Goal: Download file/media

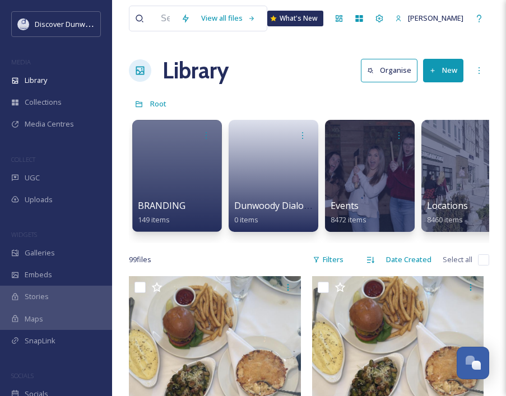
click at [281, 71] on div "Library Organise New" at bounding box center [309, 71] width 360 height 34
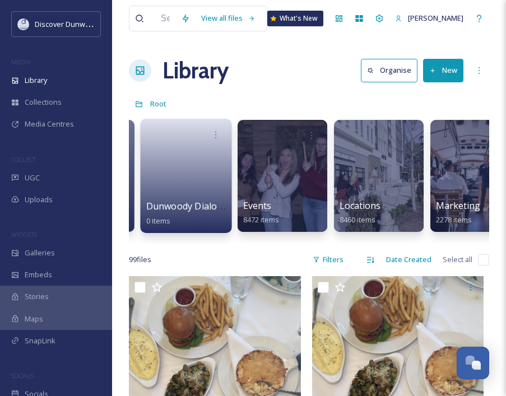
scroll to position [0, 91]
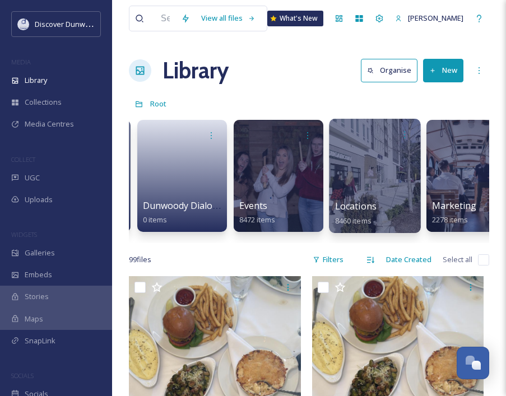
click at [355, 169] on div at bounding box center [374, 176] width 91 height 114
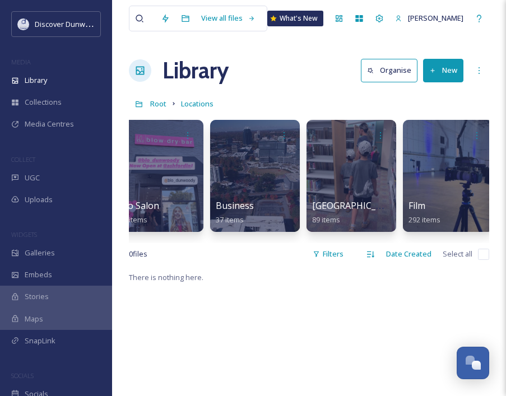
scroll to position [0, 210]
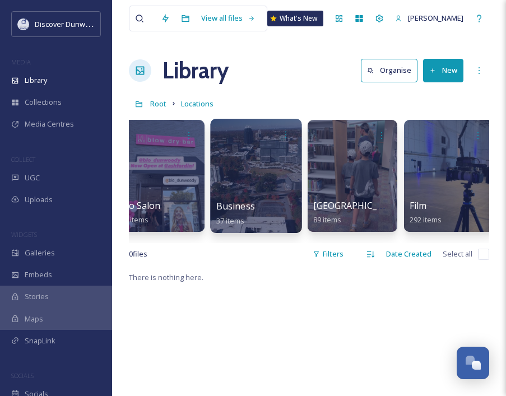
click at [239, 175] on div at bounding box center [255, 176] width 91 height 114
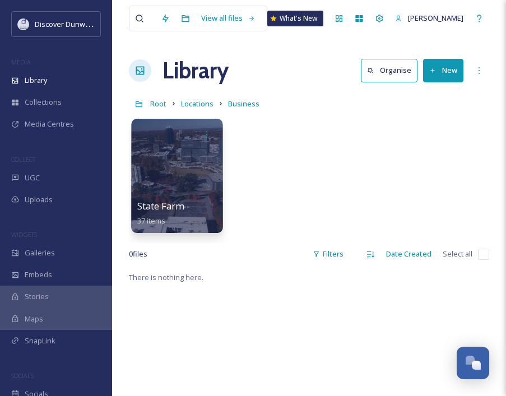
click at [183, 186] on div at bounding box center [176, 176] width 91 height 114
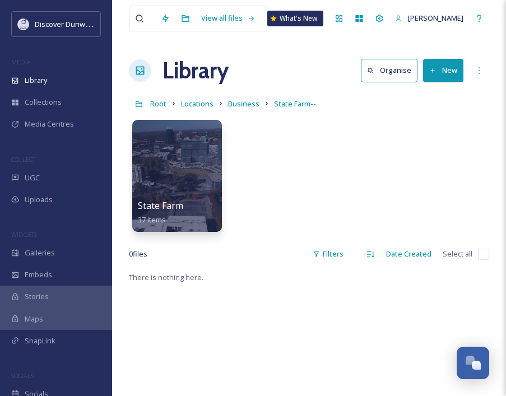
click at [183, 186] on div at bounding box center [177, 176] width 90 height 112
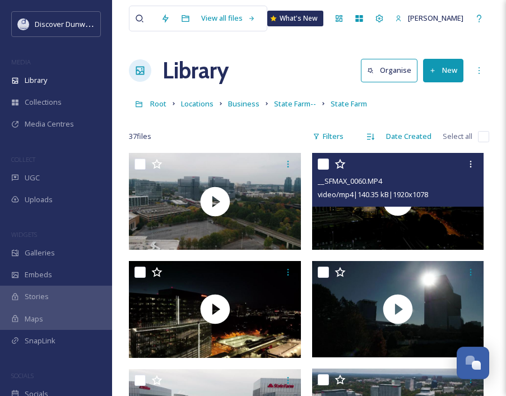
click at [324, 163] on input "checkbox" at bounding box center [323, 164] width 11 height 11
checkbox input "true"
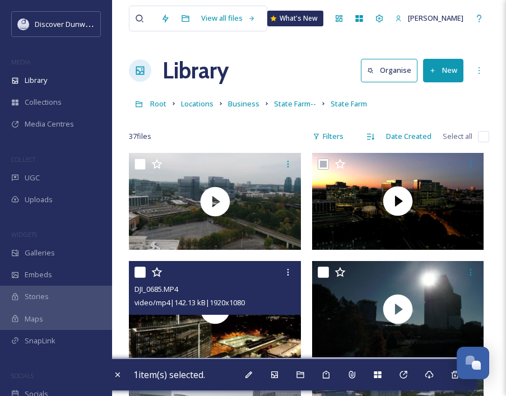
click at [142, 273] on input "checkbox" at bounding box center [140, 272] width 11 height 11
checkbox input "true"
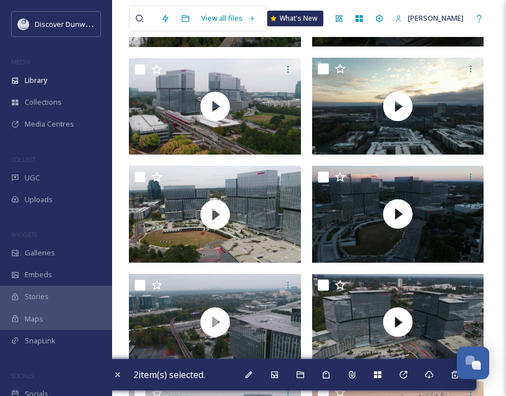
scroll to position [638, 0]
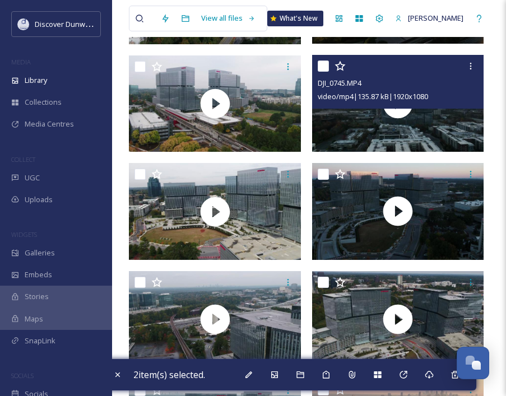
click at [322, 62] on input "checkbox" at bounding box center [323, 66] width 11 height 11
checkbox input "true"
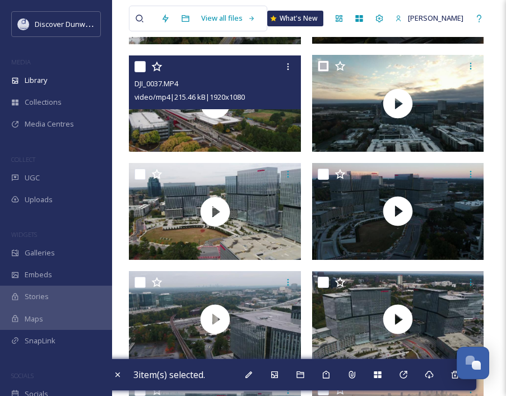
click at [137, 67] on input "checkbox" at bounding box center [140, 66] width 11 height 11
checkbox input "true"
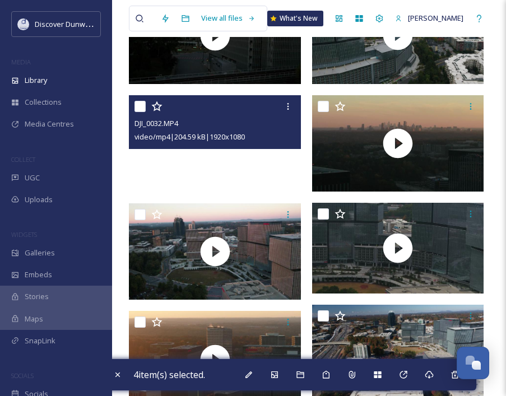
scroll to position [1142, 0]
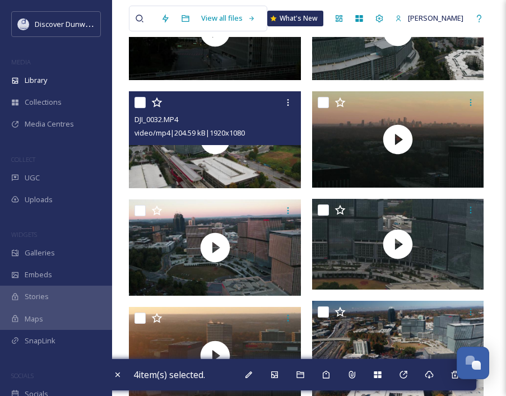
click at [138, 101] on input "checkbox" at bounding box center [140, 102] width 11 height 11
checkbox input "true"
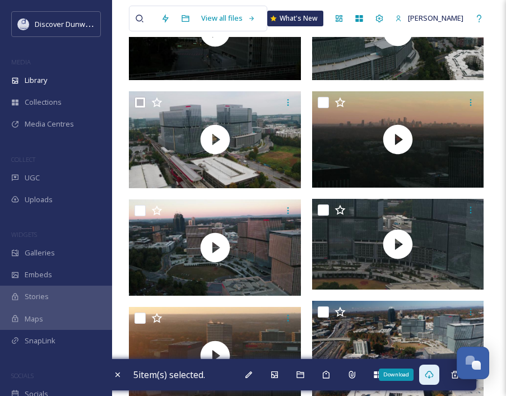
click at [437, 378] on div "Download" at bounding box center [429, 375] width 20 height 20
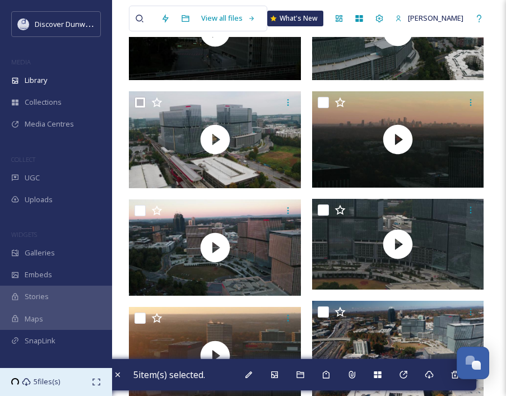
click at [39, 383] on span "5 files(s)" at bounding box center [47, 382] width 26 height 11
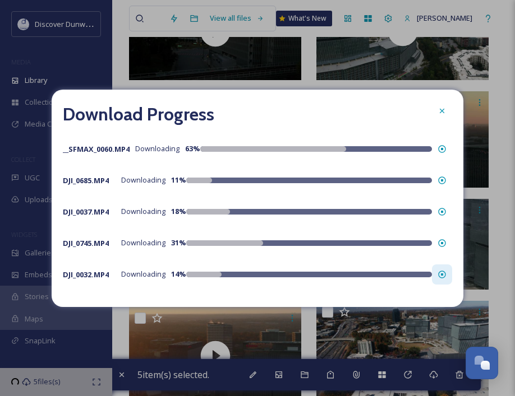
click at [446, 276] on icon at bounding box center [441, 274] width 9 height 9
click at [442, 179] on icon at bounding box center [441, 180] width 9 height 9
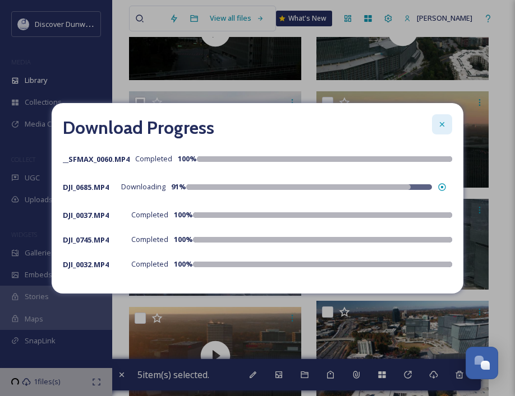
click at [445, 124] on icon at bounding box center [441, 124] width 9 height 9
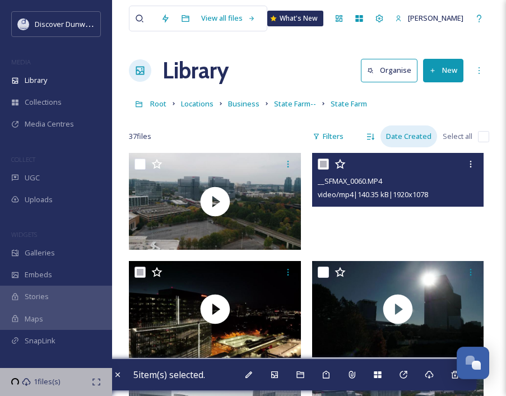
scroll to position [0, 0]
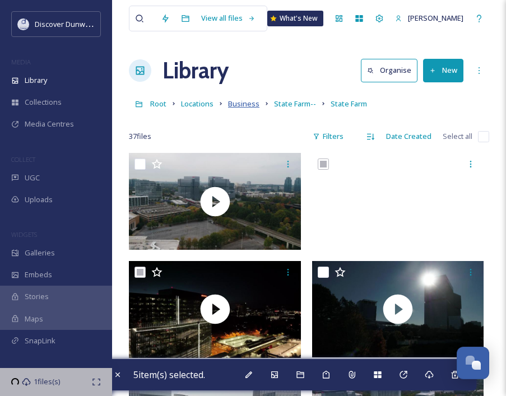
click at [249, 104] on span "Business" at bounding box center [243, 104] width 31 height 10
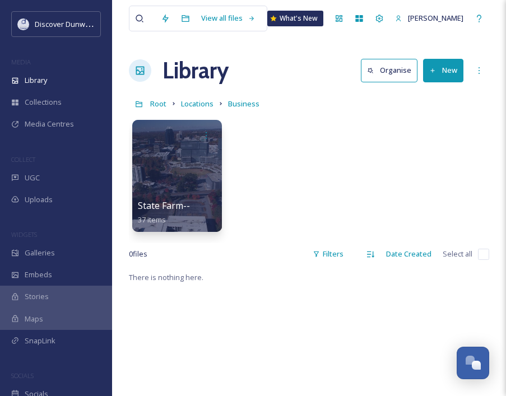
click at [202, 110] on div "Root Locations Business" at bounding box center [309, 103] width 360 height 21
click at [200, 101] on span "Locations" at bounding box center [197, 104] width 33 height 10
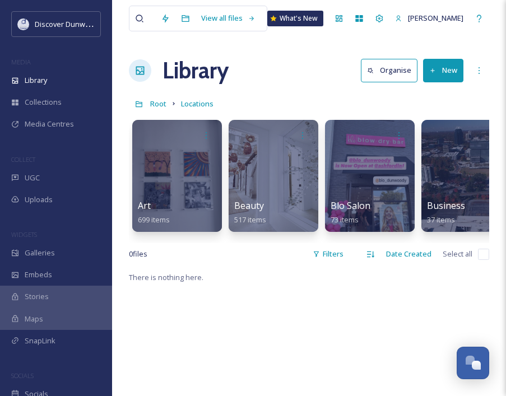
click at [139, 17] on icon at bounding box center [139, 18] width 9 height 9
click at [155, 20] on div at bounding box center [145, 18] width 20 height 25
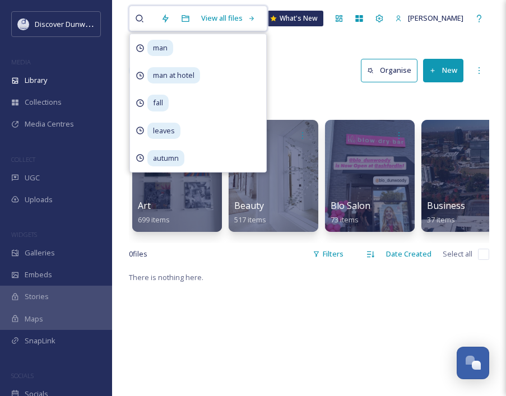
click at [155, 20] on input at bounding box center [160, 18] width 11 height 25
type input "drone"
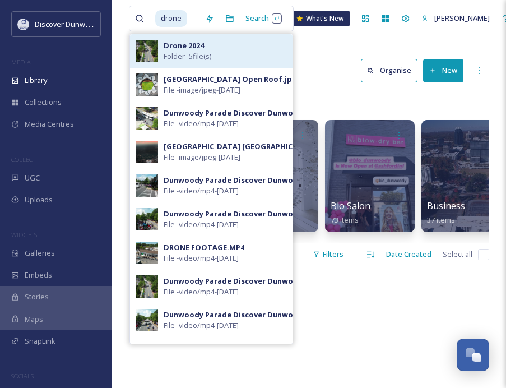
click at [159, 57] on div "Drone 2024 Folder - 5 file(s)" at bounding box center [211, 51] width 163 height 34
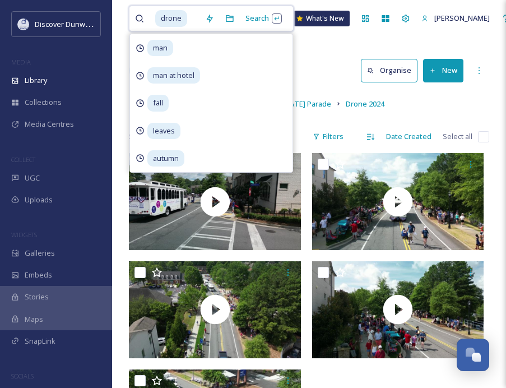
click at [193, 14] on input at bounding box center [193, 18] width 11 height 25
click at [192, 22] on input at bounding box center [193, 18] width 11 height 25
click at [188, 20] on input at bounding box center [193, 18] width 11 height 25
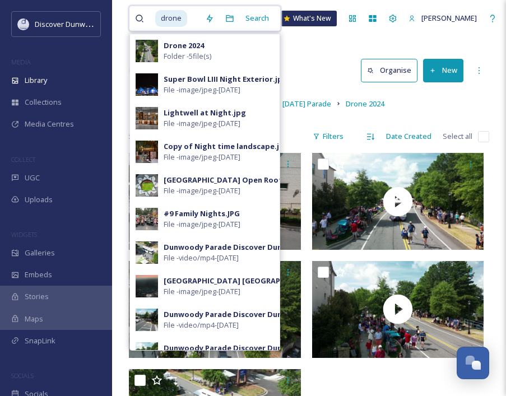
drag, startPoint x: 191, startPoint y: 22, endPoint x: 148, endPoint y: 20, distance: 42.6
click at [147, 20] on div "drone night" at bounding box center [167, 18] width 64 height 25
type input "night"
click at [162, 18] on span "drone" at bounding box center [171, 18] width 32 height 16
click at [137, 18] on icon at bounding box center [139, 18] width 9 height 9
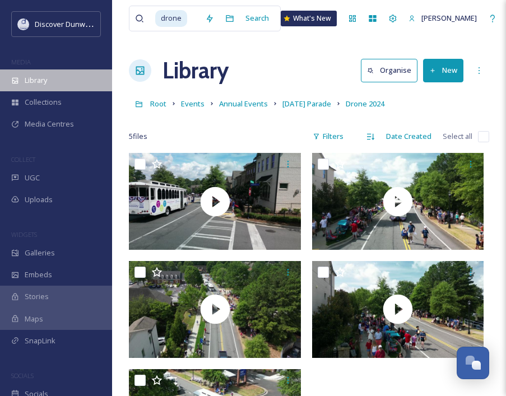
click at [75, 83] on div "Library" at bounding box center [56, 81] width 112 height 22
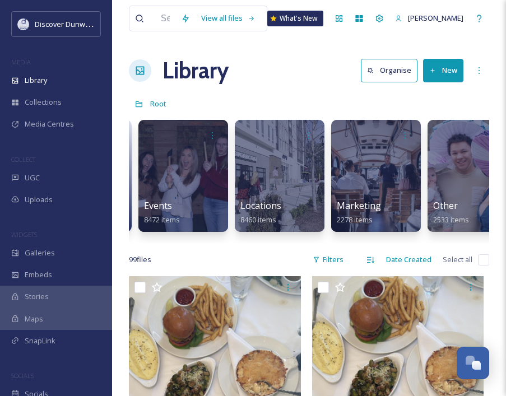
scroll to position [0, 188]
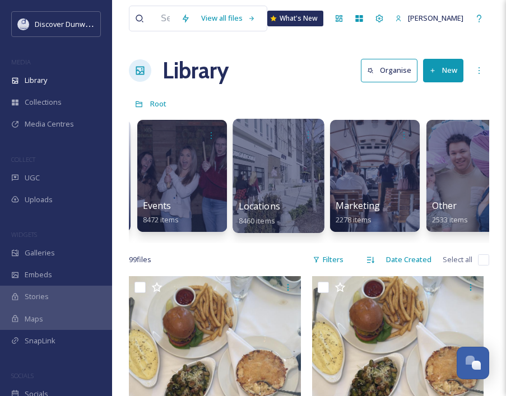
click at [294, 192] on div at bounding box center [278, 176] width 91 height 114
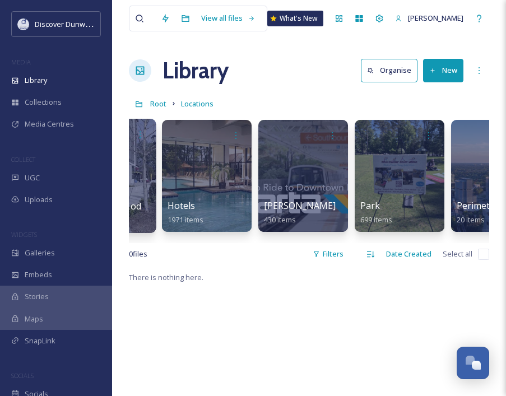
scroll to position [0, 934]
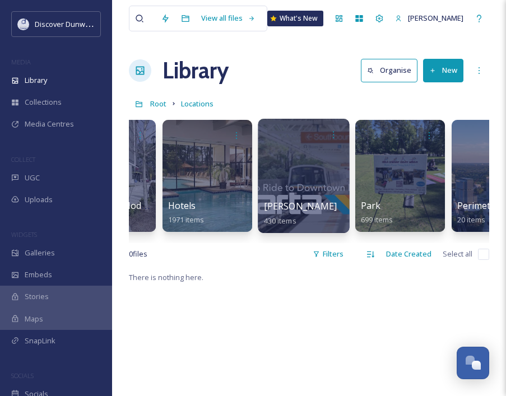
click at [295, 172] on div at bounding box center [303, 176] width 91 height 114
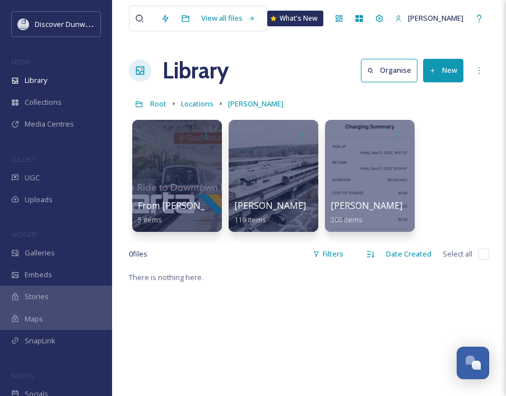
click at [295, 172] on div at bounding box center [274, 176] width 90 height 112
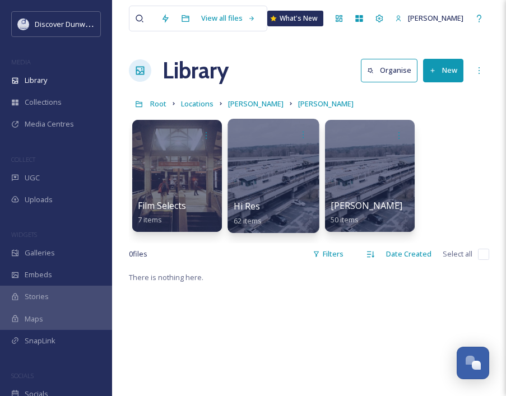
click at [285, 175] on div at bounding box center [273, 176] width 91 height 114
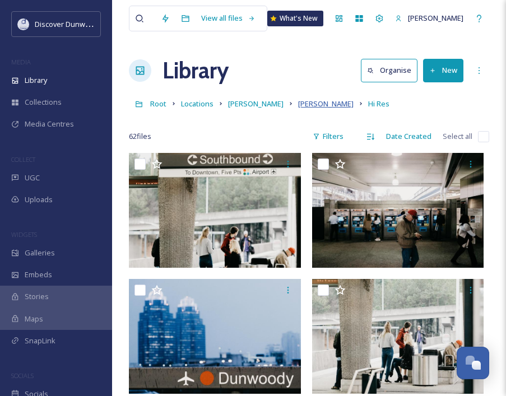
click at [298, 103] on span "[PERSON_NAME]" at bounding box center [325, 104] width 55 height 10
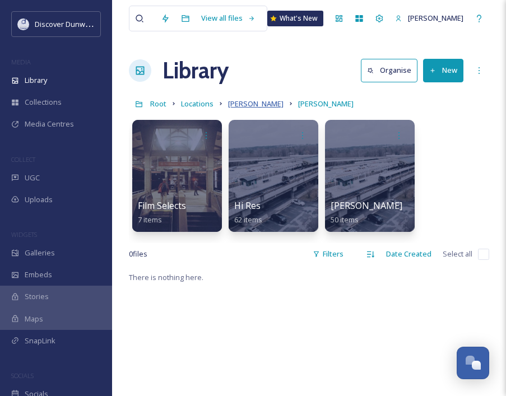
click at [240, 104] on span "[PERSON_NAME]" at bounding box center [255, 104] width 55 height 10
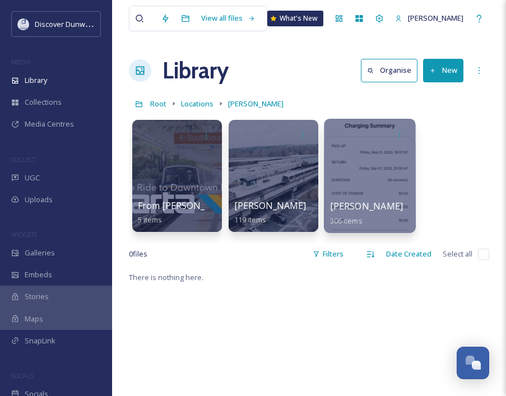
click at [332, 159] on div at bounding box center [369, 176] width 91 height 114
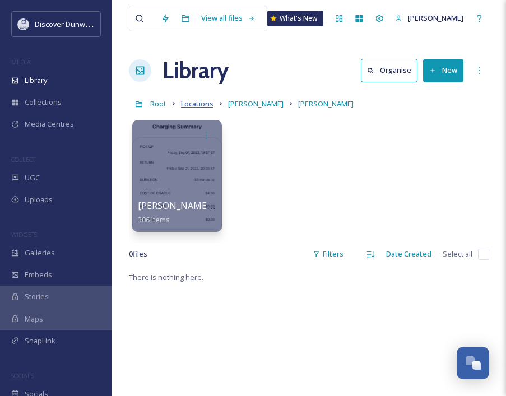
click at [207, 100] on span "Locations" at bounding box center [197, 104] width 33 height 10
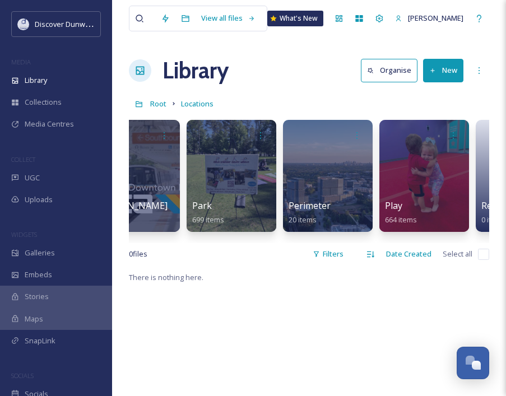
scroll to position [0, 1102]
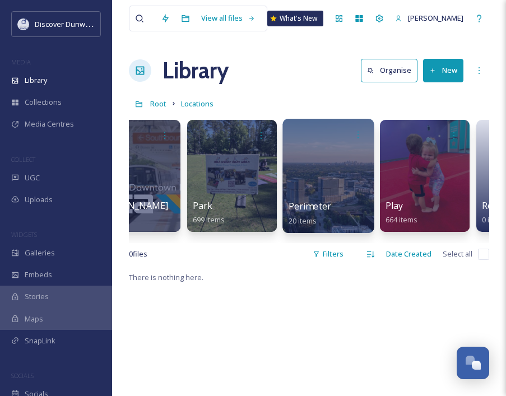
click at [351, 159] on div at bounding box center [327, 176] width 91 height 114
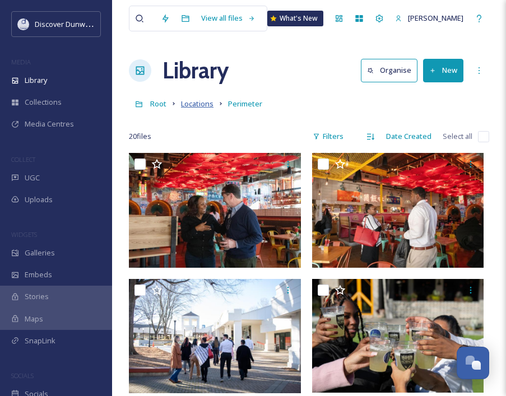
click at [200, 106] on span "Locations" at bounding box center [197, 104] width 33 height 10
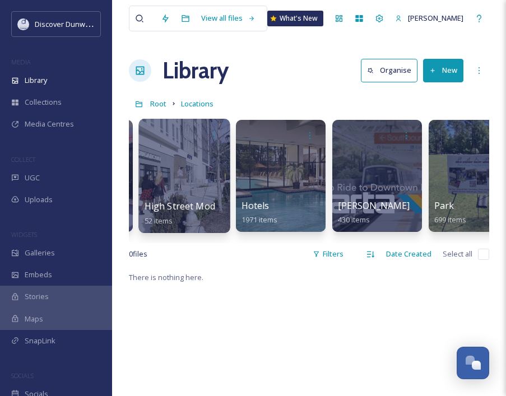
scroll to position [0, 862]
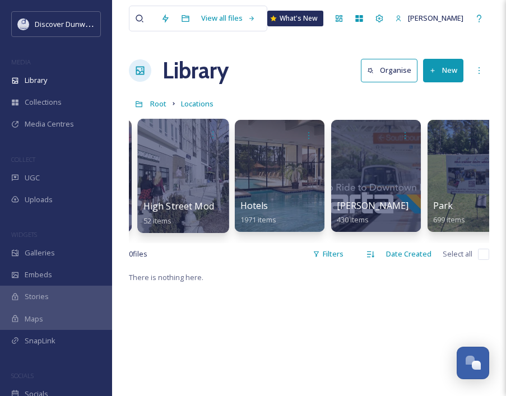
click at [224, 182] on div at bounding box center [182, 176] width 91 height 114
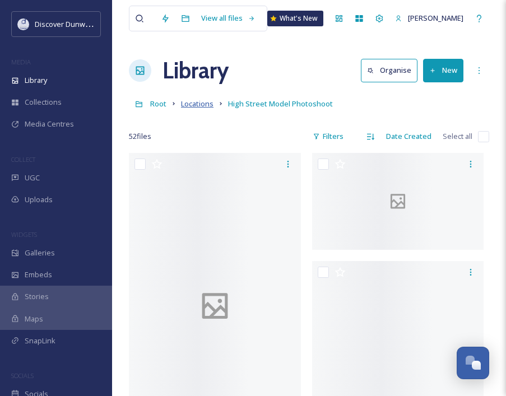
click at [199, 105] on span "Locations" at bounding box center [197, 104] width 33 height 10
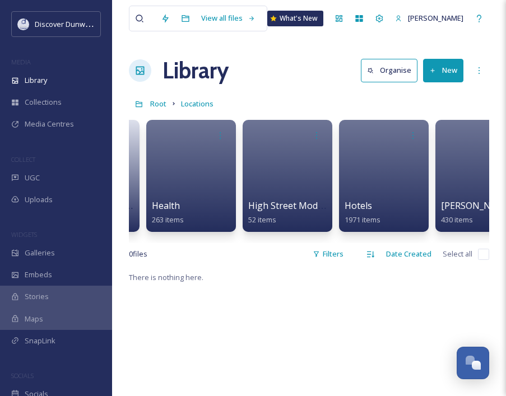
scroll to position [0, 933]
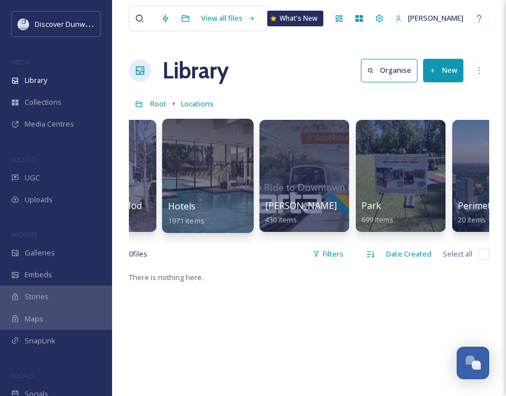
click at [209, 182] on div at bounding box center [207, 176] width 91 height 114
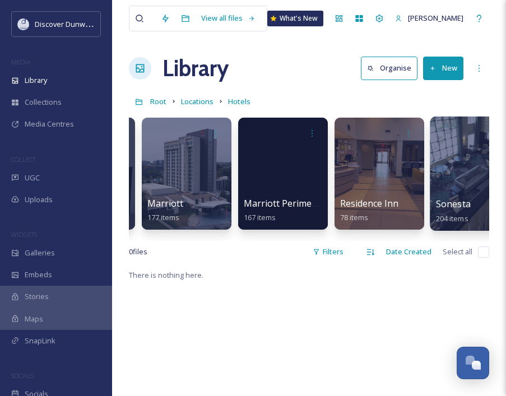
scroll to position [0, 666]
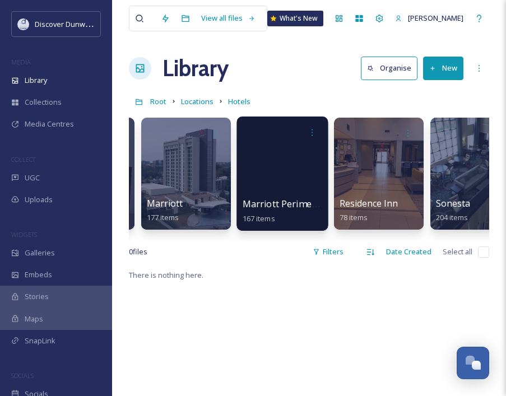
click at [312, 189] on div at bounding box center [282, 174] width 91 height 114
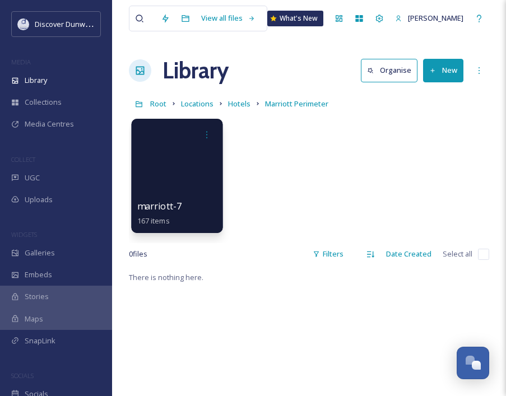
click at [149, 206] on span "marriott-7" at bounding box center [159, 206] width 45 height 12
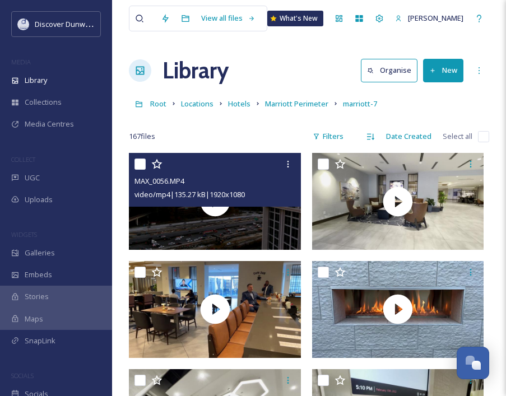
click at [136, 164] on input "checkbox" at bounding box center [140, 164] width 11 height 11
checkbox input "true"
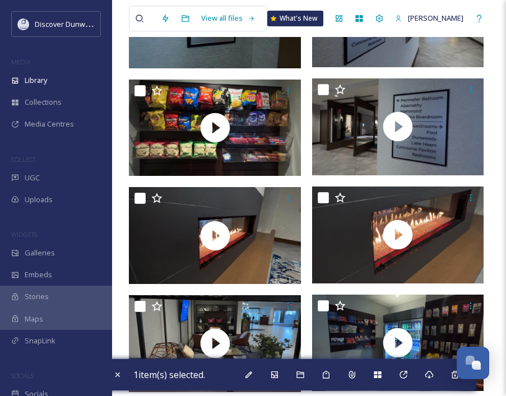
scroll to position [7443, 0]
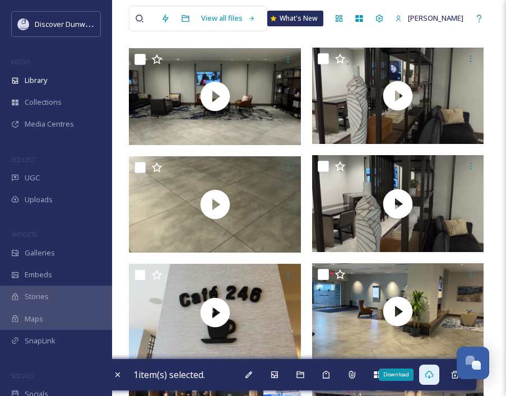
click at [433, 375] on icon at bounding box center [429, 375] width 8 height 8
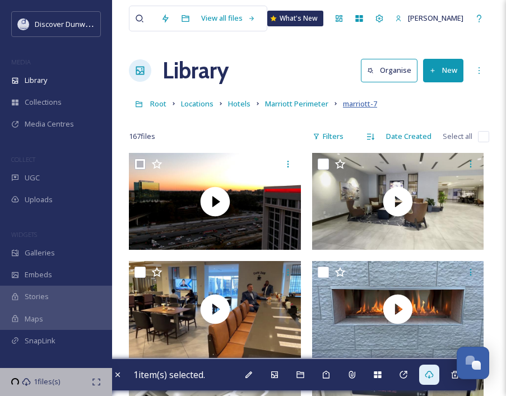
scroll to position [0, 0]
click at [306, 105] on span "Marriott Perimeter" at bounding box center [296, 104] width 63 height 10
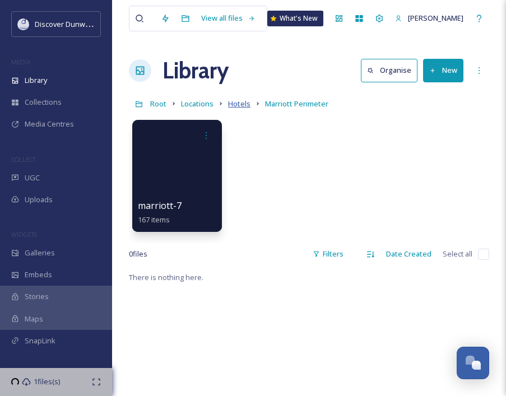
click at [238, 104] on span "Hotels" at bounding box center [239, 104] width 22 height 10
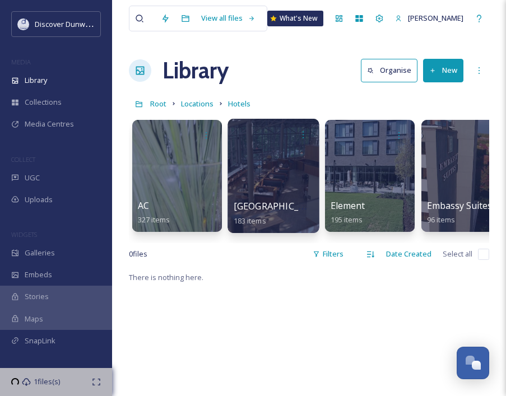
click at [271, 191] on div at bounding box center [273, 176] width 91 height 114
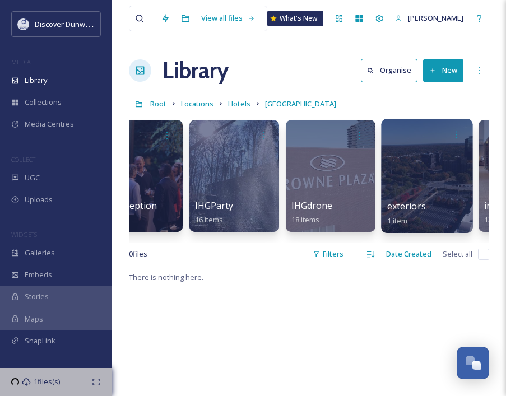
scroll to position [0, 407]
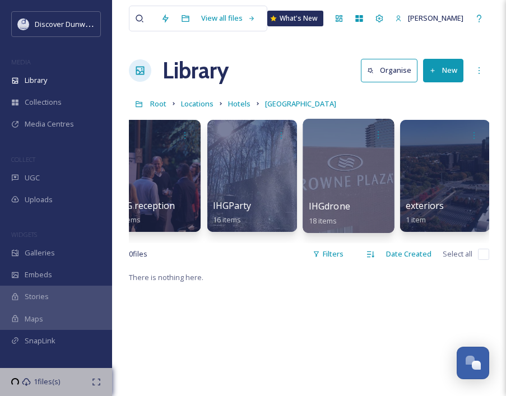
click at [354, 189] on div at bounding box center [348, 176] width 91 height 114
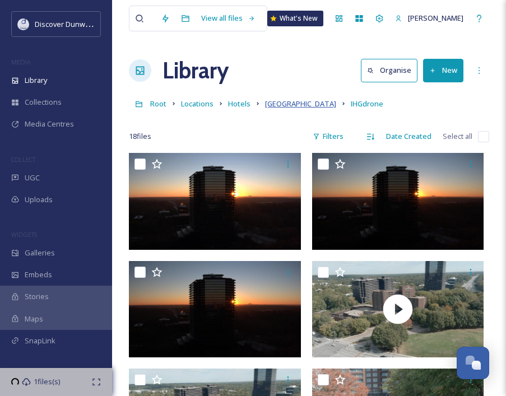
click at [293, 101] on span "[GEOGRAPHIC_DATA]" at bounding box center [300, 104] width 71 height 10
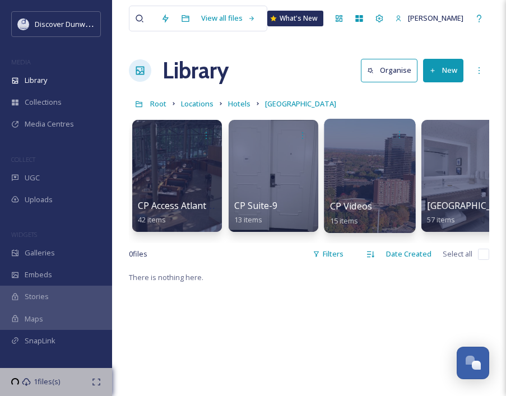
click at [370, 165] on div at bounding box center [369, 176] width 91 height 114
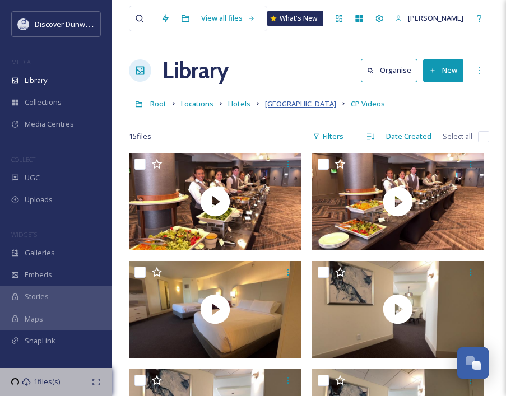
click at [300, 105] on span "[GEOGRAPHIC_DATA]" at bounding box center [300, 104] width 71 height 10
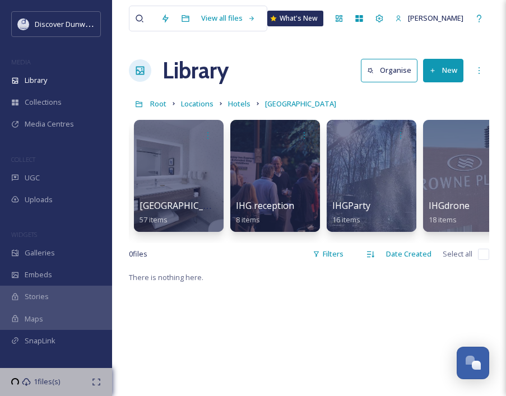
scroll to position [0, 285]
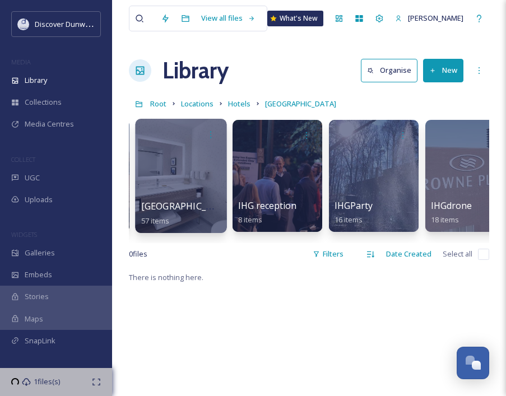
click at [173, 182] on div at bounding box center [180, 176] width 91 height 114
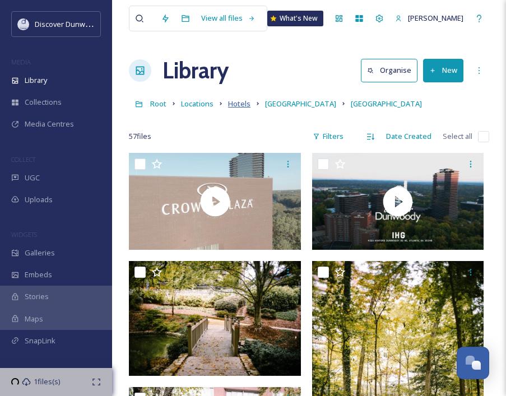
click at [239, 105] on span "Hotels" at bounding box center [239, 104] width 22 height 10
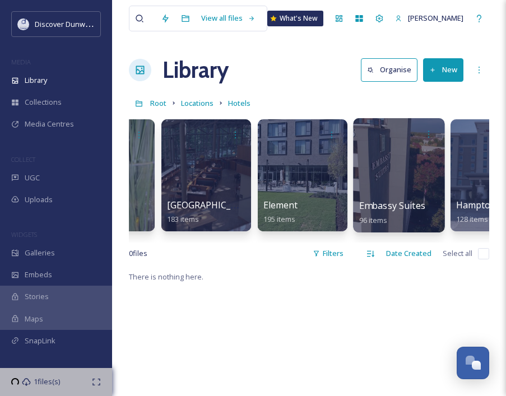
scroll to position [2, 0]
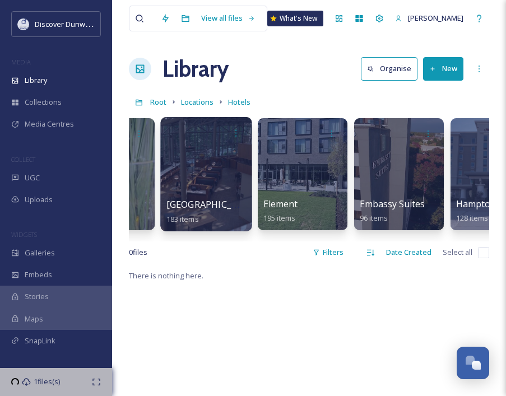
click at [221, 189] on div at bounding box center [205, 174] width 91 height 114
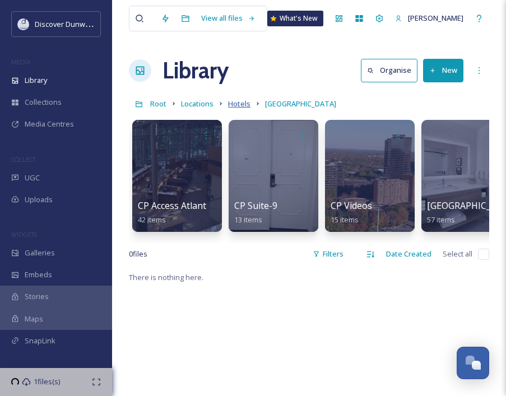
click at [237, 104] on span "Hotels" at bounding box center [239, 104] width 22 height 10
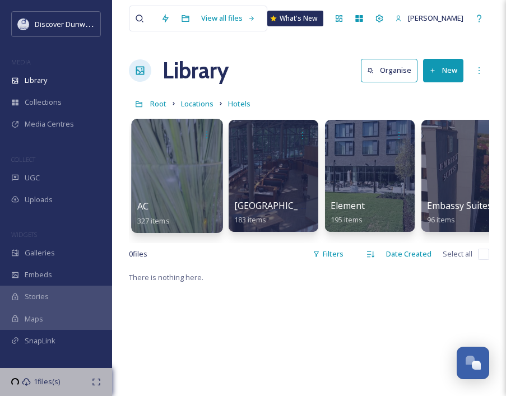
click at [187, 182] on div at bounding box center [176, 176] width 91 height 114
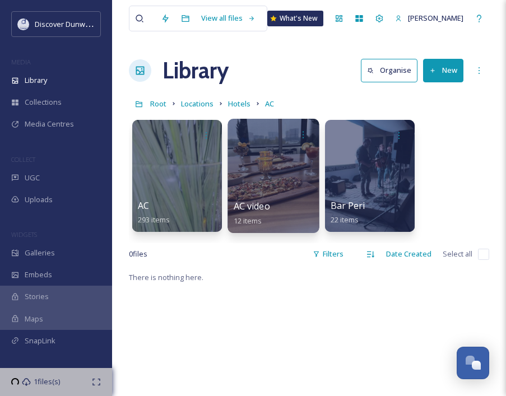
click at [270, 173] on div at bounding box center [273, 176] width 91 height 114
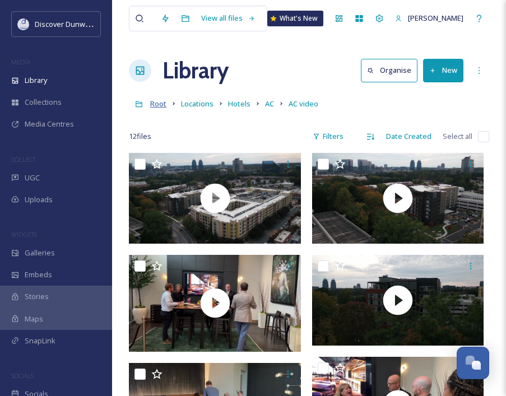
click at [158, 109] on span "Root" at bounding box center [158, 104] width 16 height 10
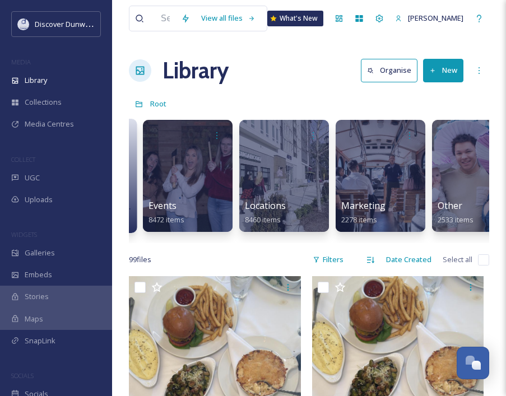
scroll to position [0, 179]
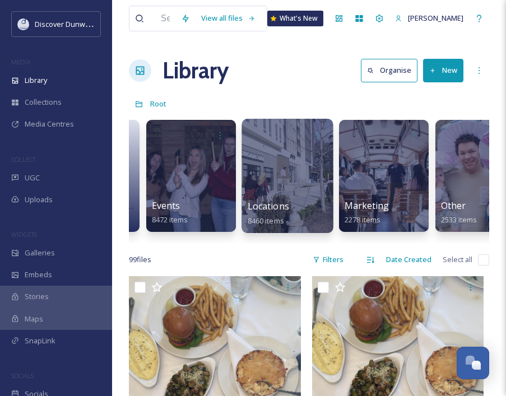
click at [297, 198] on div at bounding box center [287, 176] width 91 height 114
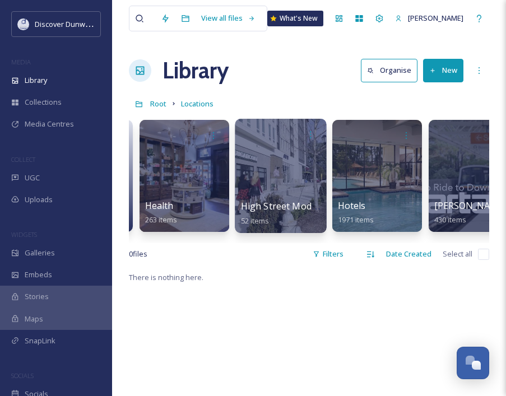
scroll to position [0, 781]
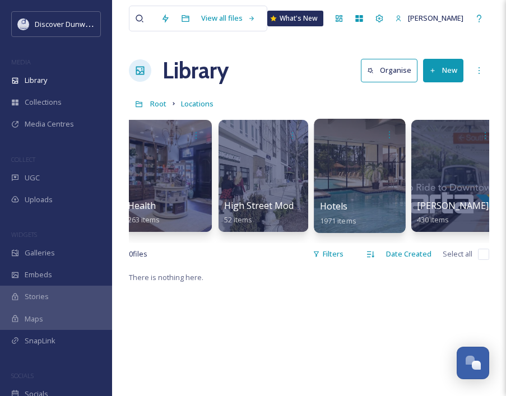
click at [377, 188] on div at bounding box center [359, 176] width 91 height 114
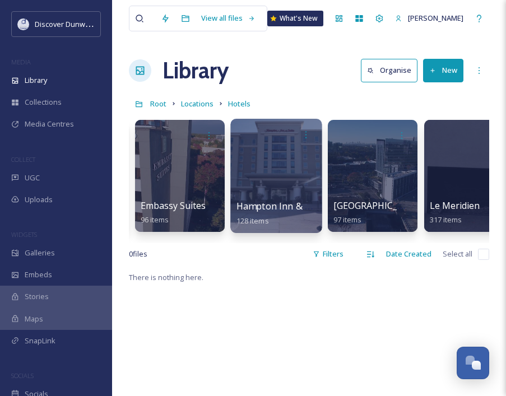
scroll to position [0, 284]
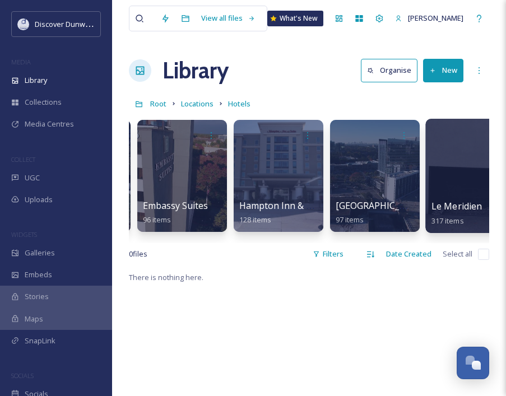
click at [443, 186] on div at bounding box center [470, 176] width 91 height 114
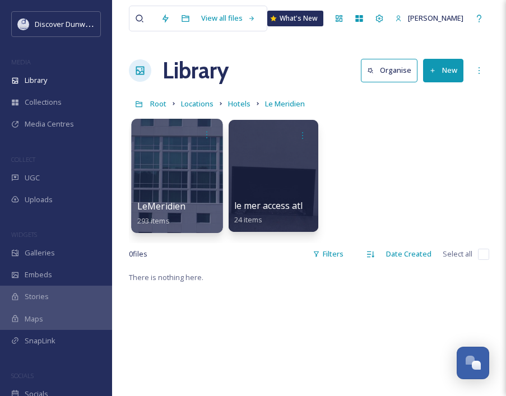
click at [178, 192] on div at bounding box center [176, 176] width 91 height 114
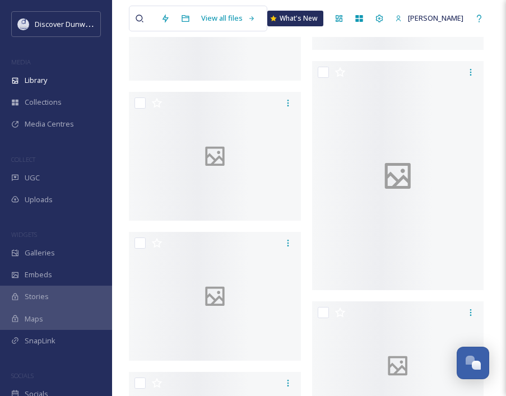
scroll to position [18531, 0]
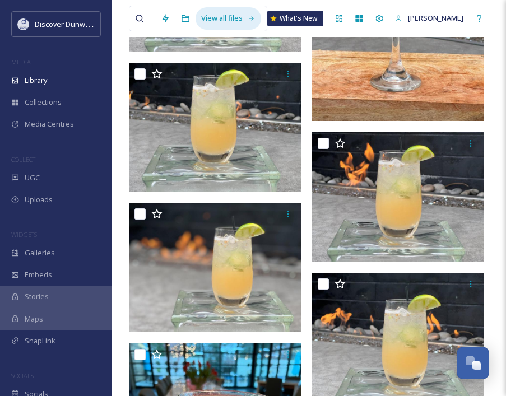
click at [240, 19] on div "View all files" at bounding box center [229, 18] width 66 height 22
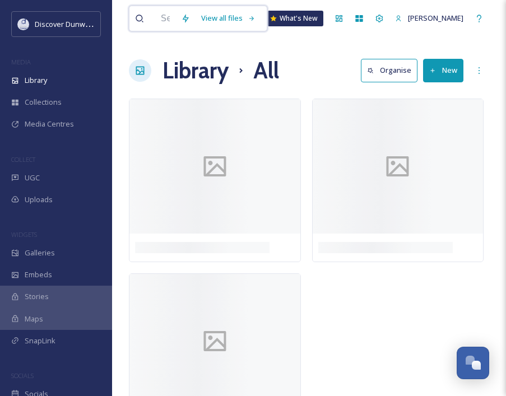
click at [163, 21] on input at bounding box center [165, 18] width 20 height 25
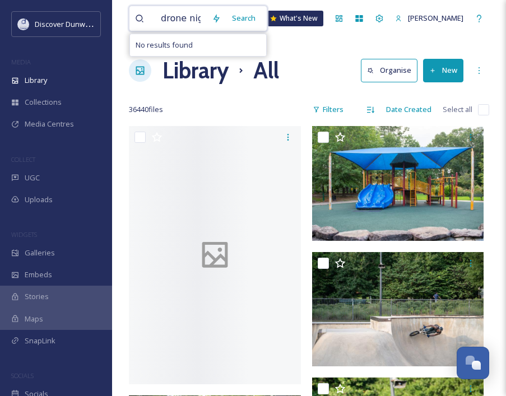
drag, startPoint x: 189, startPoint y: 17, endPoint x: 152, endPoint y: 17, distance: 36.4
click at [152, 17] on div "drone night" at bounding box center [170, 18] width 71 height 25
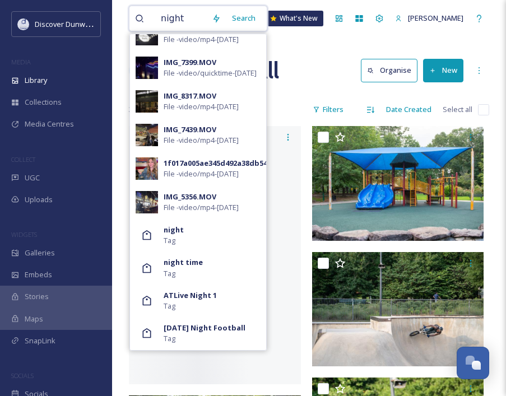
scroll to position [553, 0]
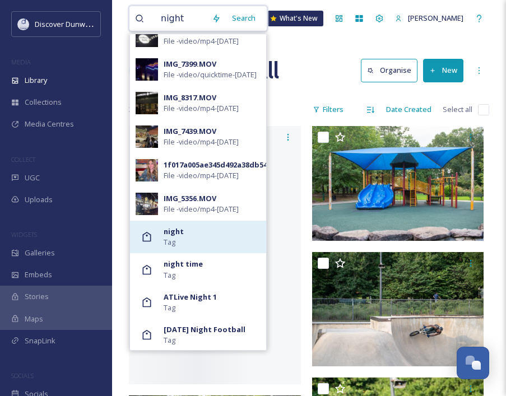
type input "night"
click at [155, 242] on div at bounding box center [147, 236] width 22 height 11
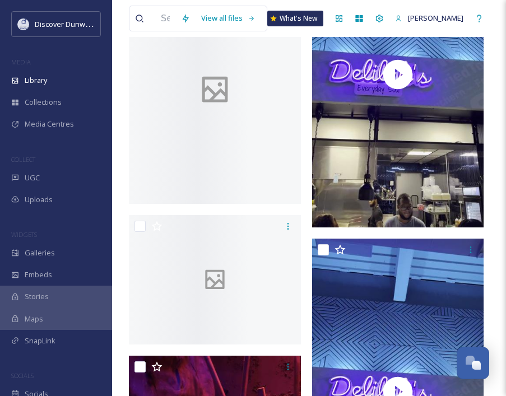
scroll to position [31615, 0]
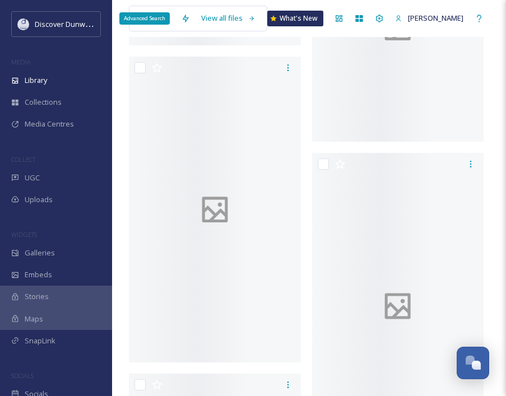
click at [168, 16] on div "Advanced Search" at bounding box center [144, 18] width 50 height 12
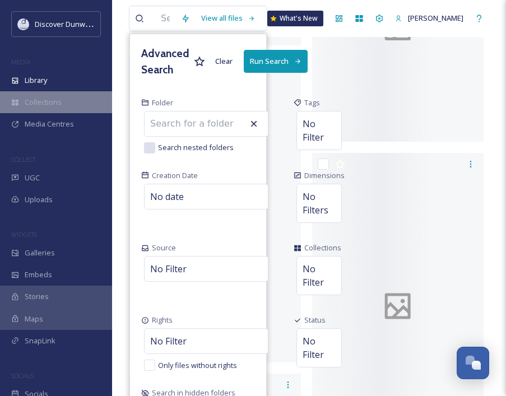
click at [30, 99] on span "Collections" at bounding box center [43, 102] width 37 height 11
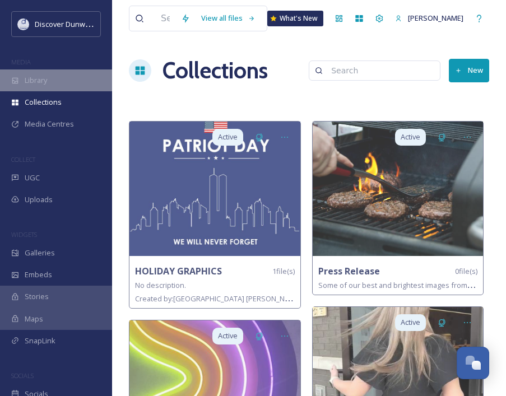
click at [91, 73] on div "Library" at bounding box center [56, 81] width 112 height 22
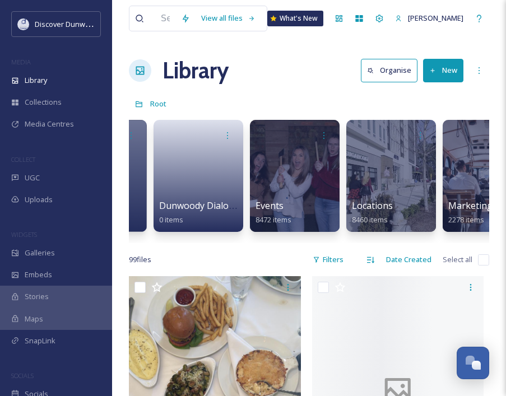
scroll to position [0, 108]
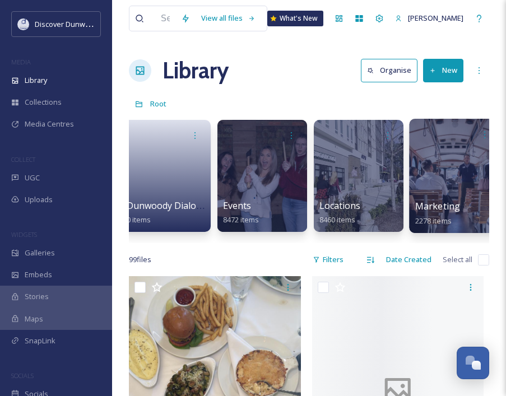
click at [435, 188] on div at bounding box center [454, 176] width 91 height 114
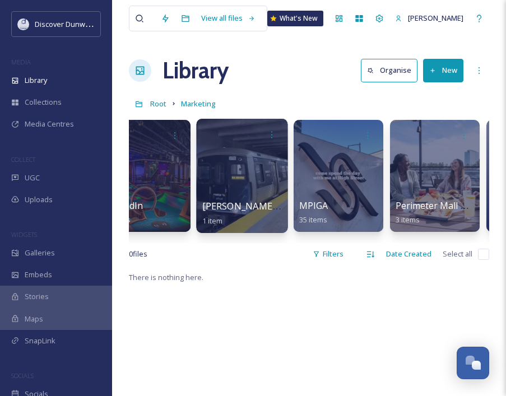
scroll to position [0, 817]
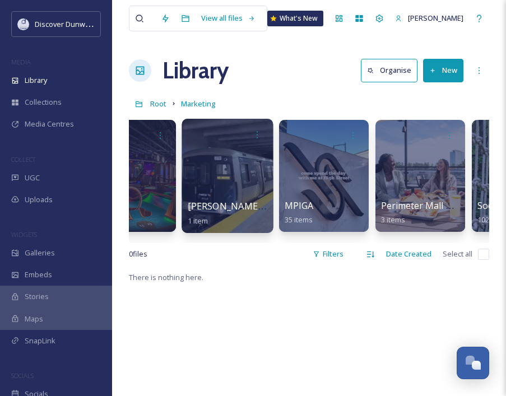
click at [207, 201] on span "[PERSON_NAME] VIDEOS FROM [PERSON_NAME]" at bounding box center [293, 206] width 211 height 12
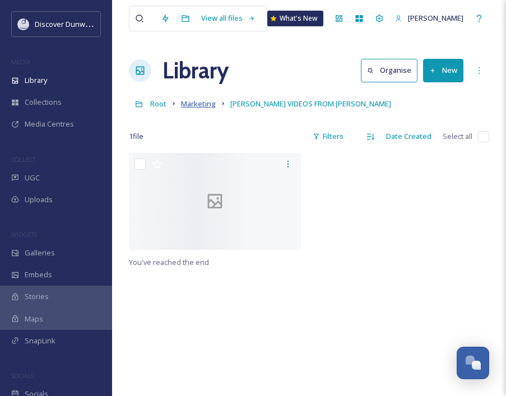
click at [194, 102] on span "Marketing" at bounding box center [198, 104] width 35 height 10
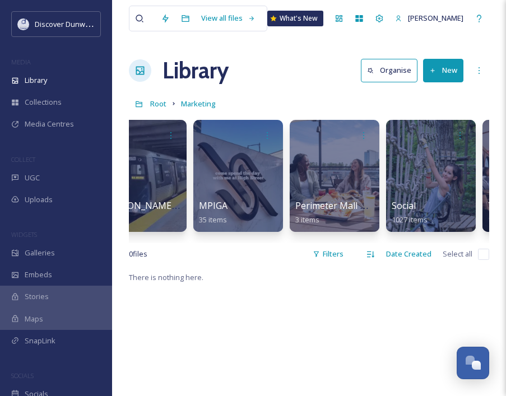
scroll to position [0, 904]
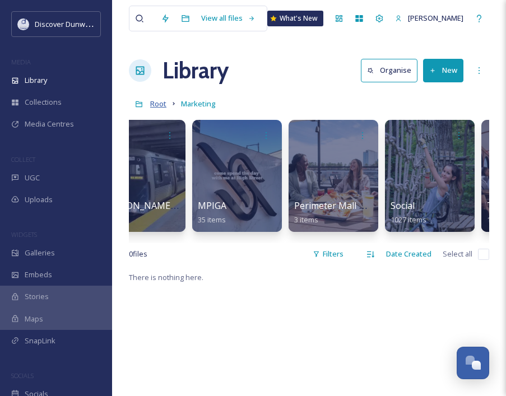
click at [160, 105] on span "Root" at bounding box center [158, 104] width 16 height 10
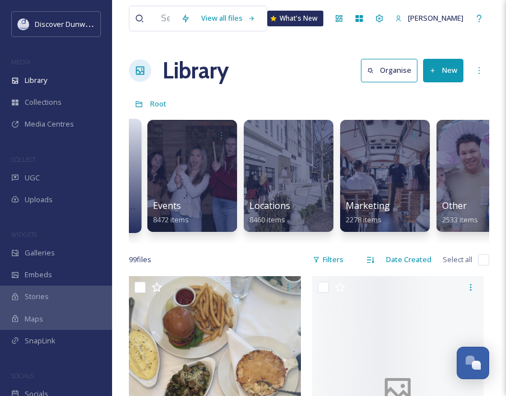
scroll to position [0, 176]
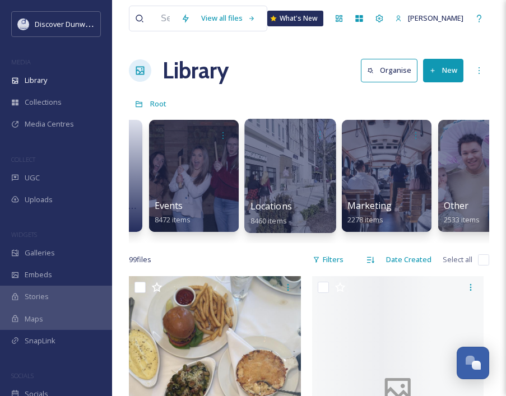
click at [266, 166] on div at bounding box center [289, 176] width 91 height 114
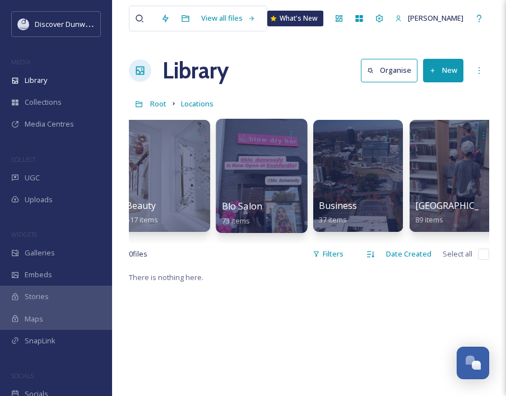
scroll to position [0, 174]
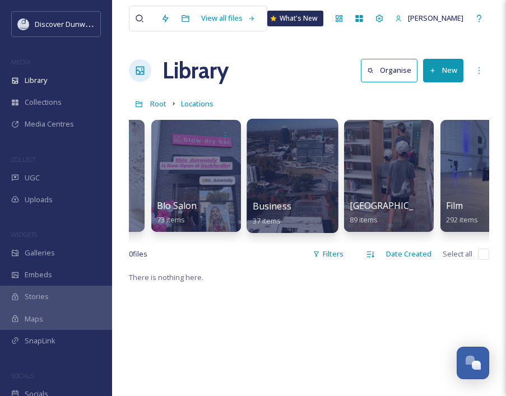
click at [266, 166] on div at bounding box center [292, 176] width 91 height 114
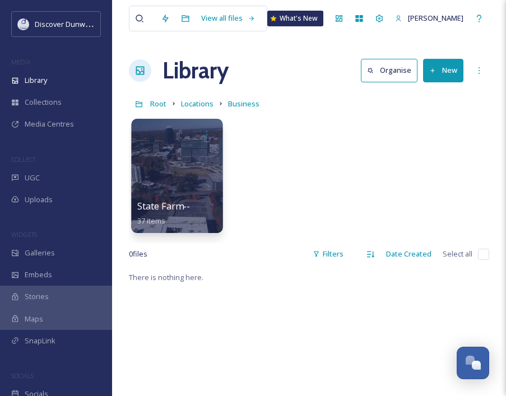
click at [193, 188] on div at bounding box center [176, 176] width 91 height 114
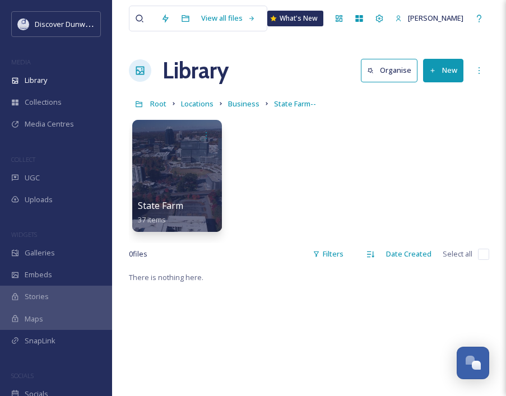
click at [193, 188] on div at bounding box center [177, 176] width 90 height 112
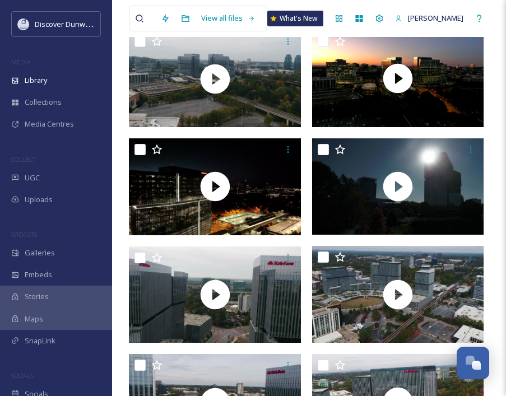
scroll to position [122, 0]
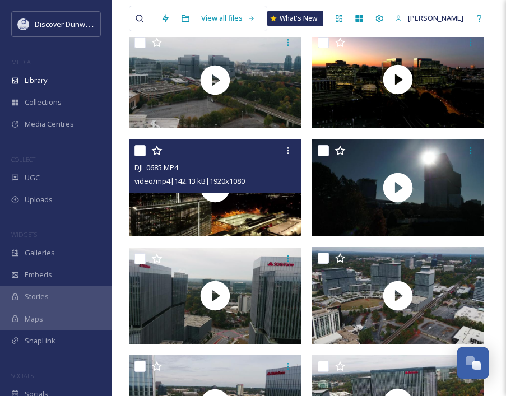
click at [137, 150] on input "checkbox" at bounding box center [140, 150] width 11 height 11
checkbox input "true"
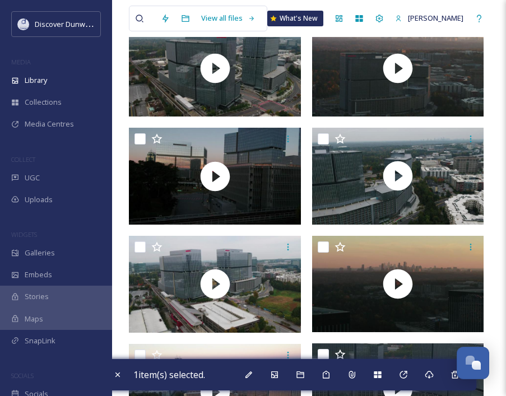
scroll to position [1041, 0]
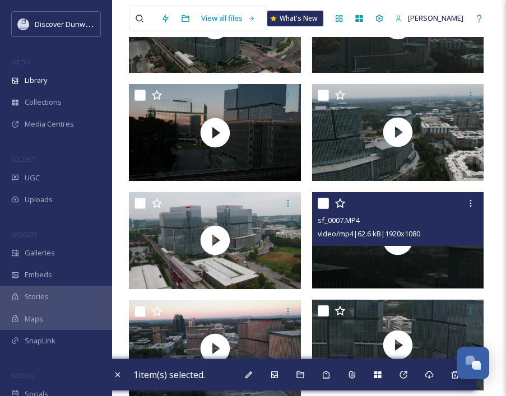
click at [323, 203] on input "checkbox" at bounding box center [323, 203] width 11 height 11
checkbox input "true"
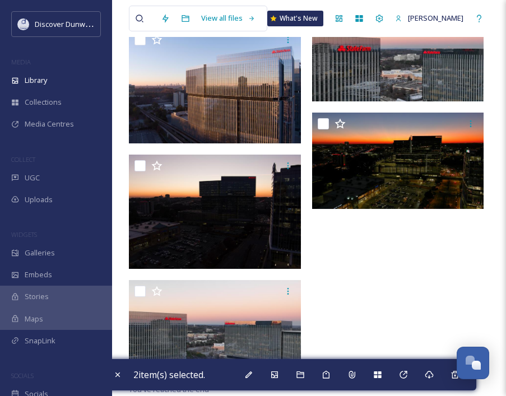
scroll to position [1888, 0]
click at [439, 377] on div "Download" at bounding box center [429, 375] width 20 height 20
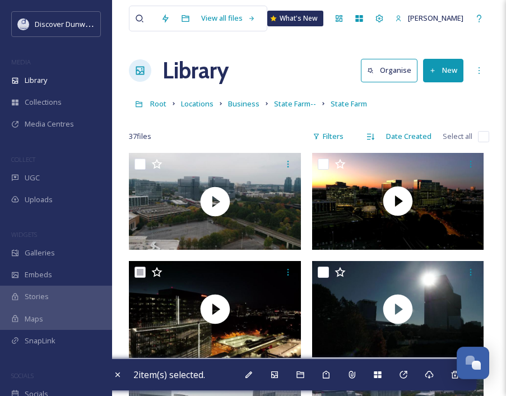
scroll to position [0, 0]
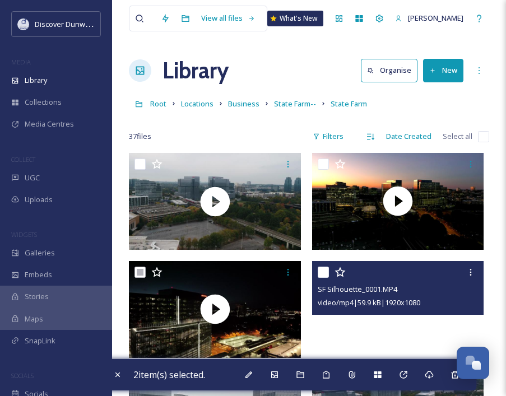
click at [365, 336] on video "SF Silhouette_0001.MP4" at bounding box center [398, 309] width 172 height 97
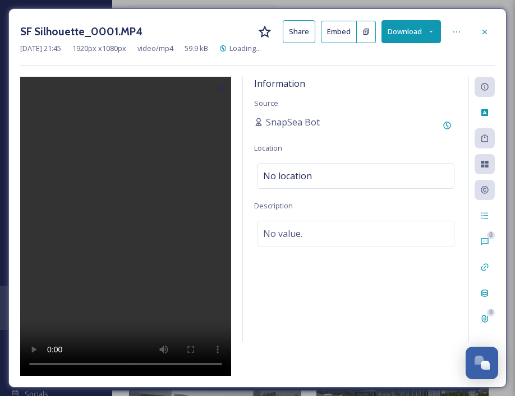
click at [117, 215] on video at bounding box center [125, 227] width 211 height 300
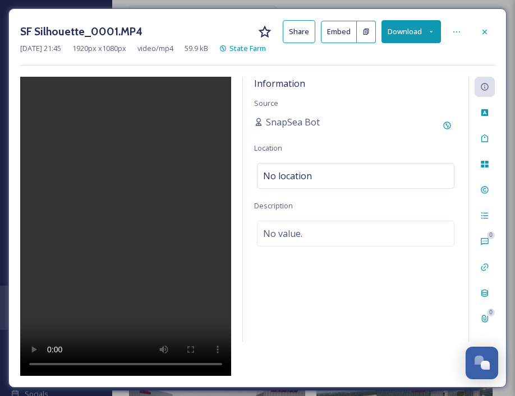
click at [114, 364] on video at bounding box center [125, 227] width 211 height 300
click at [131, 368] on video at bounding box center [125, 227] width 211 height 300
click at [233, 4] on div "SF Silhouette_0001.MP4 Share Embed Download [DATE] 21:45 1920 px x 1080 px vide…" at bounding box center [257, 198] width 515 height 396
click at [507, 317] on div "SF Silhouette_0001.MP4 Share Embed Download [DATE] 21:45 1920 px x 1080 px vide…" at bounding box center [257, 198] width 515 height 396
click at [485, 29] on icon at bounding box center [484, 31] width 9 height 9
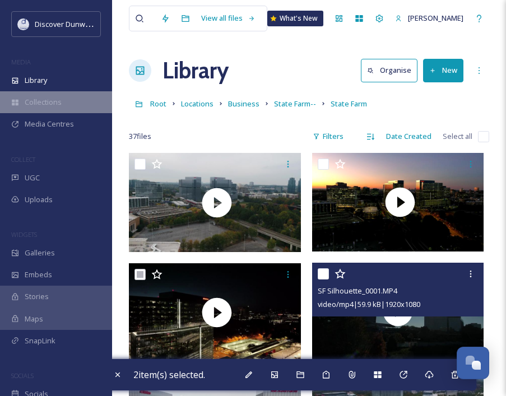
click at [56, 111] on div "Collections" at bounding box center [56, 102] width 112 height 22
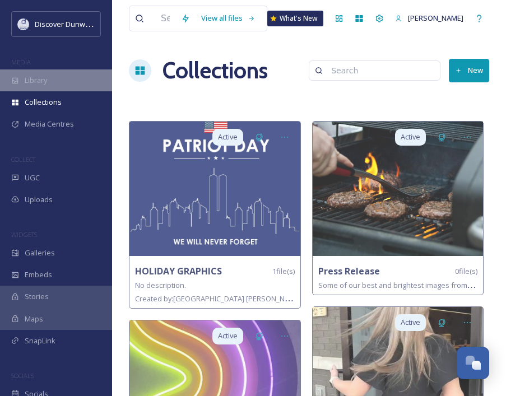
click at [54, 76] on div "Library" at bounding box center [56, 81] width 112 height 22
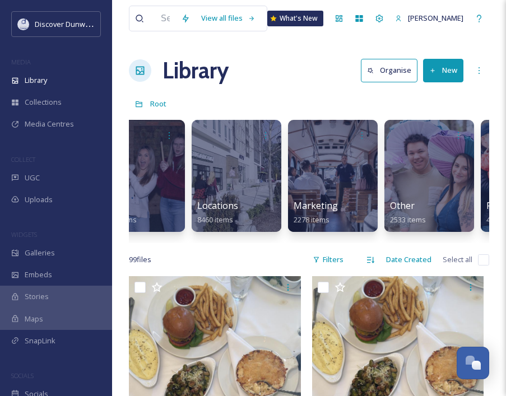
scroll to position [0, 228]
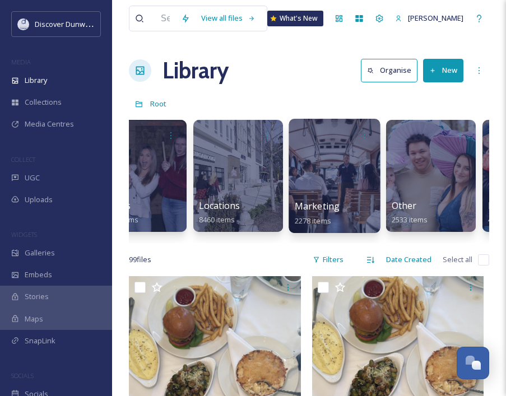
click at [317, 188] on div at bounding box center [334, 176] width 91 height 114
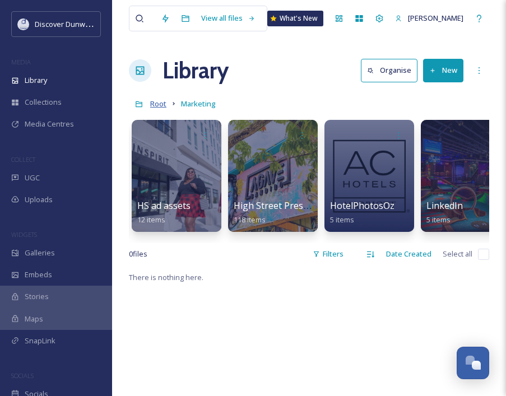
click at [159, 106] on span "Root" at bounding box center [158, 104] width 16 height 10
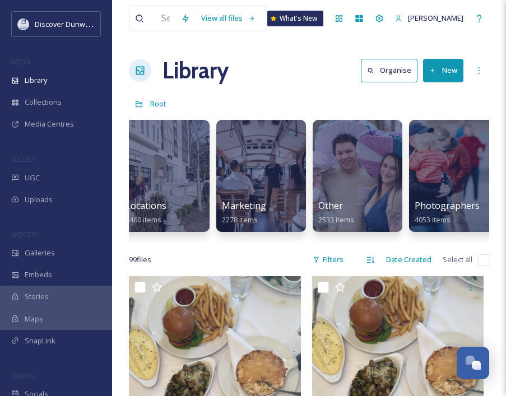
scroll to position [0, 299]
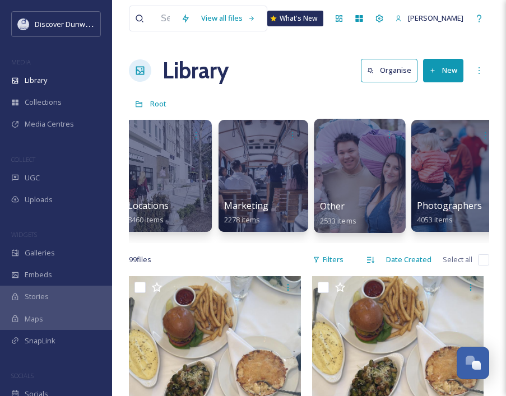
click at [362, 186] on div at bounding box center [359, 176] width 91 height 114
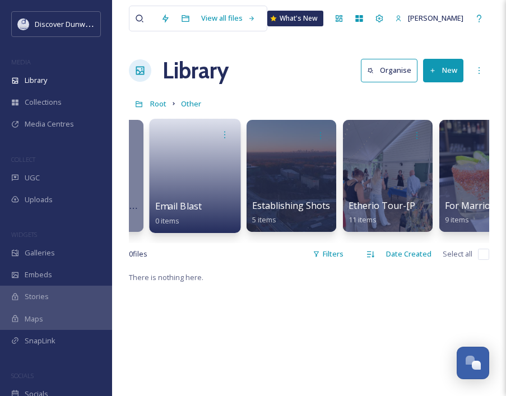
scroll to position [0, 465]
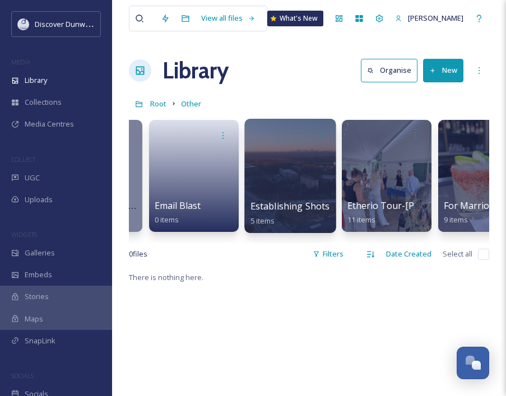
click at [274, 178] on div at bounding box center [289, 176] width 91 height 114
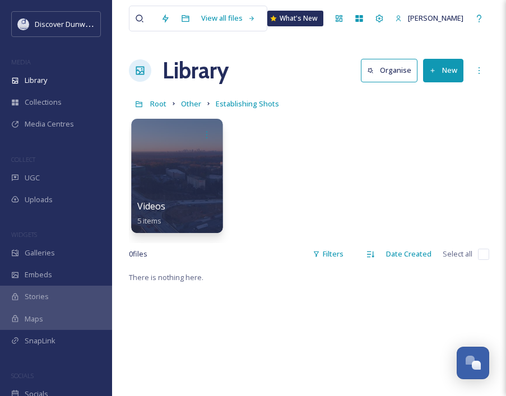
click at [192, 178] on div at bounding box center [176, 176] width 91 height 114
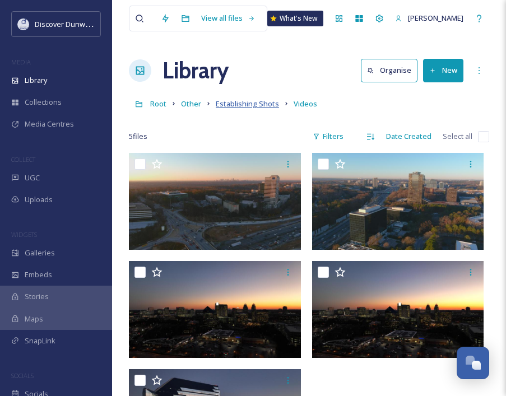
click at [255, 103] on span "Establishing Shots" at bounding box center [247, 104] width 63 height 10
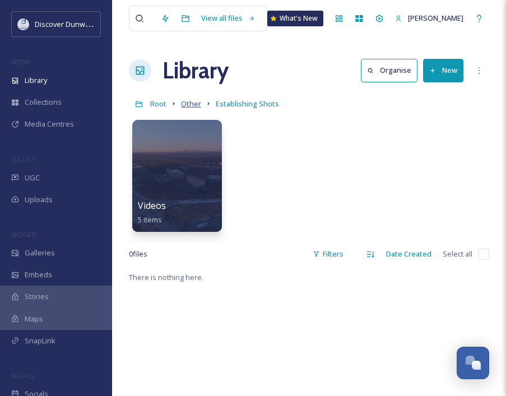
click at [191, 104] on span "Other" at bounding box center [191, 104] width 20 height 10
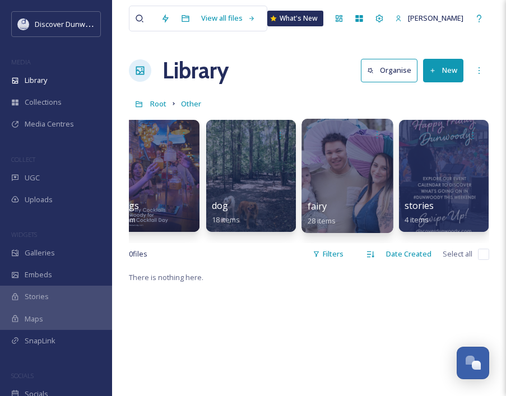
scroll to position [0, 1950]
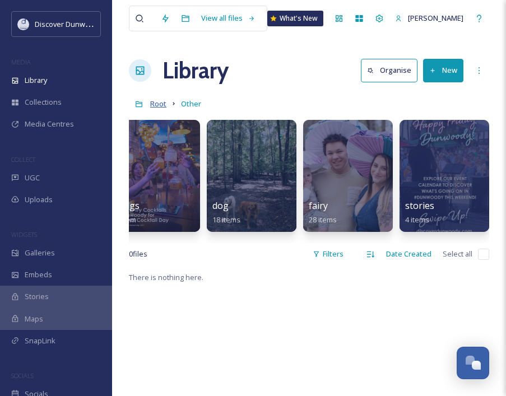
click at [163, 101] on span "Root" at bounding box center [158, 104] width 16 height 10
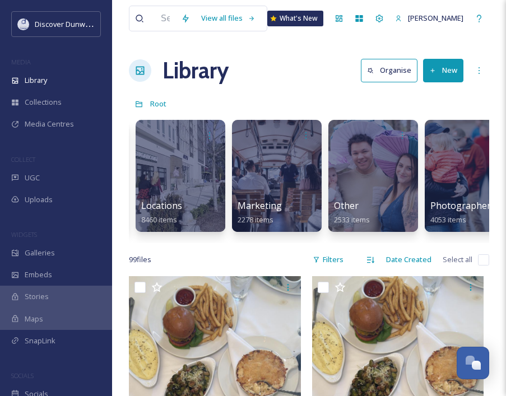
scroll to position [0, 282]
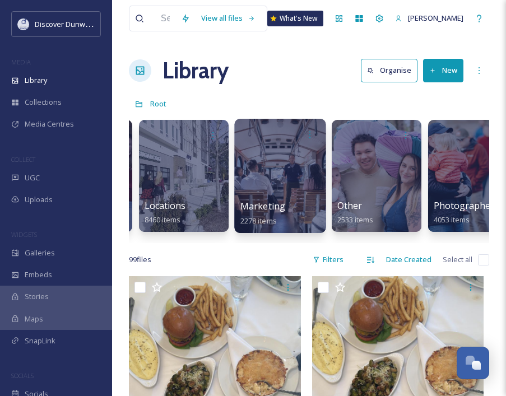
click at [319, 183] on div at bounding box center [279, 176] width 91 height 114
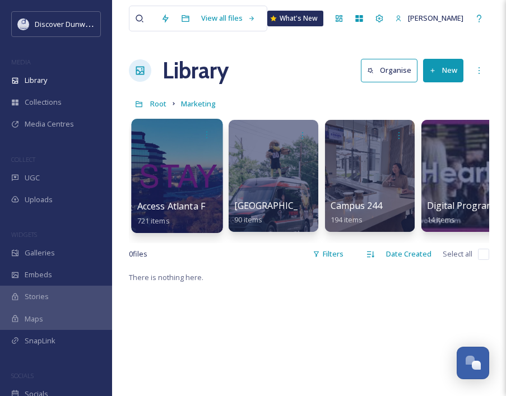
click at [164, 196] on div at bounding box center [176, 176] width 91 height 114
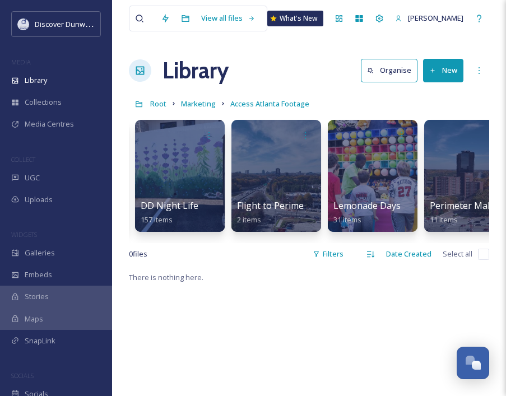
scroll to position [0, 386]
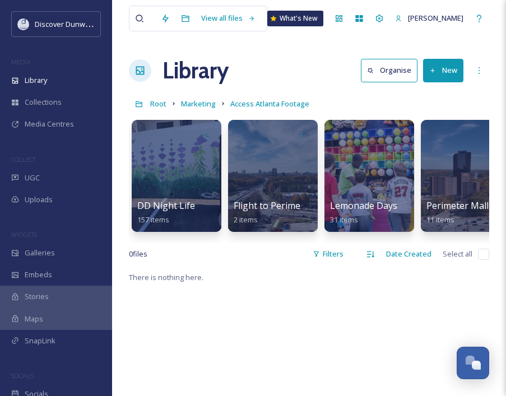
click at [210, 111] on div "Root Marketing Access Atlanta Footage" at bounding box center [309, 103] width 360 height 21
click at [205, 104] on span "Marketing" at bounding box center [198, 104] width 35 height 10
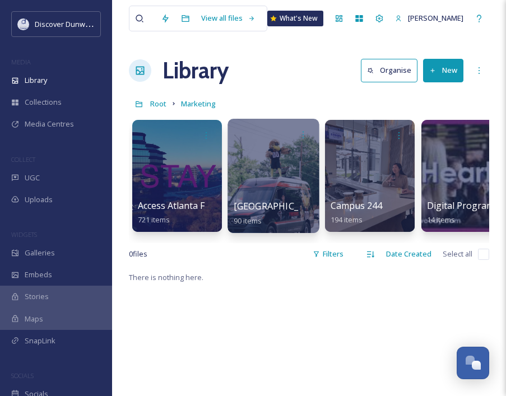
click at [285, 215] on div "Atlanta 90 items" at bounding box center [274, 214] width 80 height 28
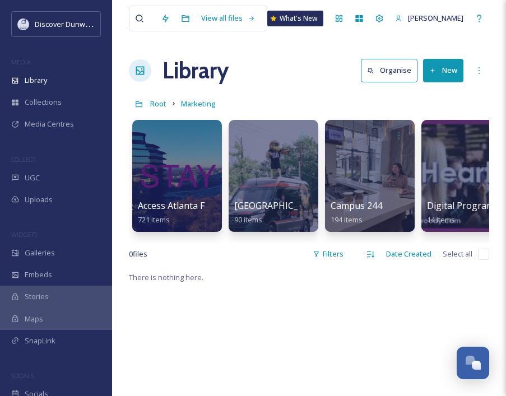
click at [300, 87] on div "Library Organise New" at bounding box center [309, 71] width 360 height 34
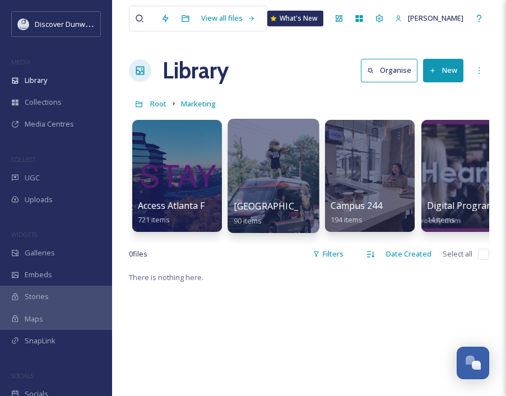
click at [274, 141] on div at bounding box center [274, 134] width 80 height 21
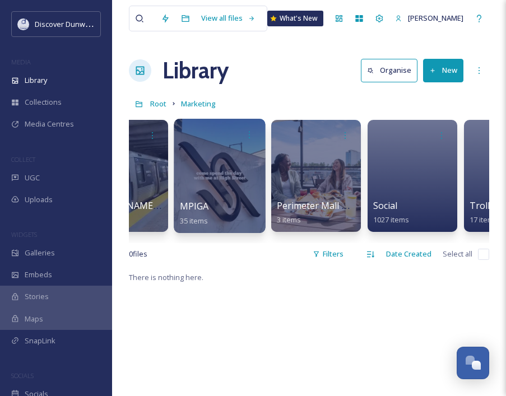
scroll to position [0, 925]
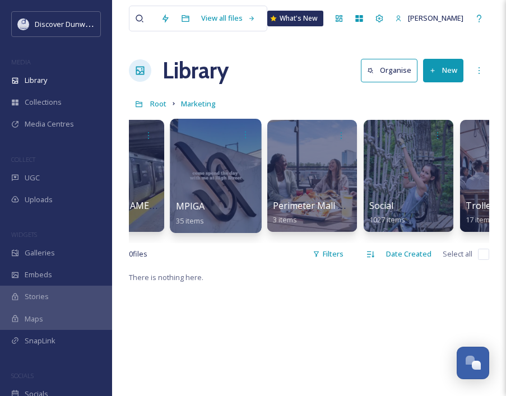
click at [219, 222] on div "MPIGA 35 items" at bounding box center [216, 214] width 80 height 28
click at [161, 107] on span "Root" at bounding box center [158, 104] width 16 height 10
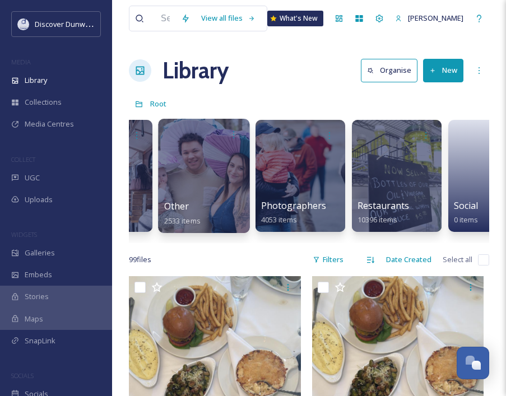
scroll to position [0, 450]
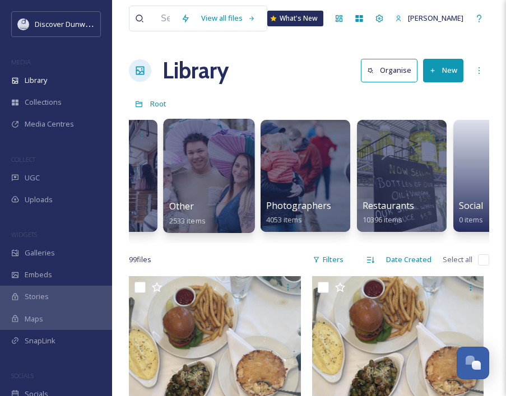
click at [228, 217] on div "Other 2533 items" at bounding box center [209, 214] width 80 height 28
click at [184, 205] on span "Other" at bounding box center [181, 206] width 25 height 12
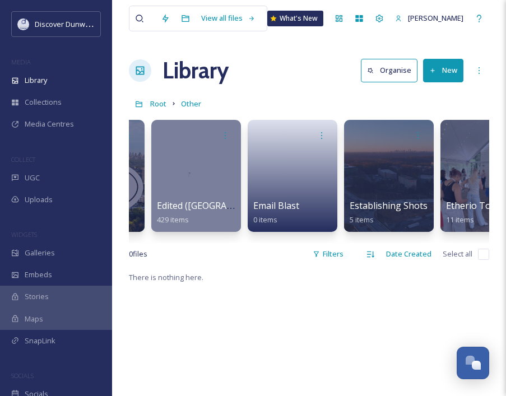
scroll to position [0, 363]
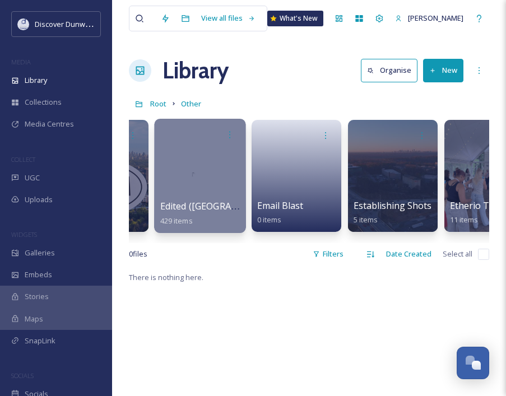
click at [187, 162] on div at bounding box center [199, 176] width 91 height 114
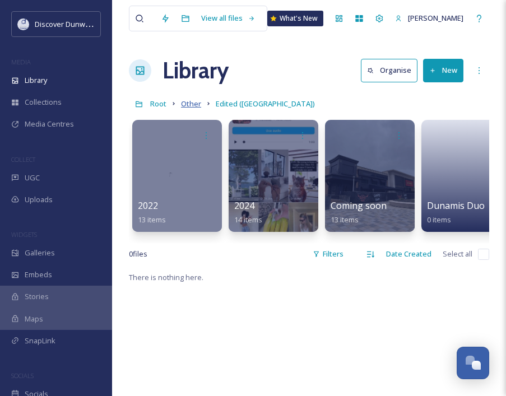
click at [191, 100] on span "Other" at bounding box center [191, 104] width 20 height 10
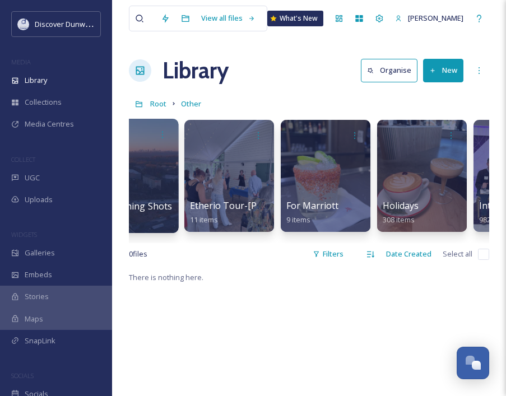
scroll to position [0, 622]
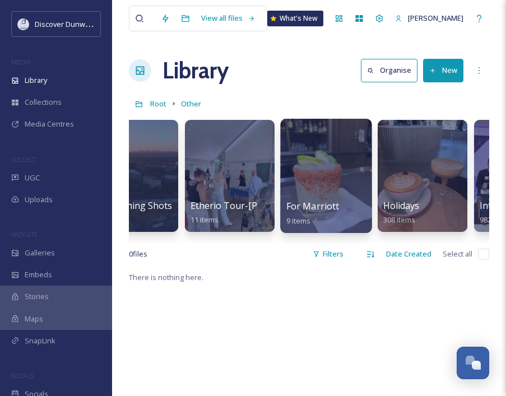
click at [351, 208] on div "For Marriott 9 items" at bounding box center [326, 214] width 80 height 28
click at [319, 174] on div at bounding box center [325, 176] width 91 height 114
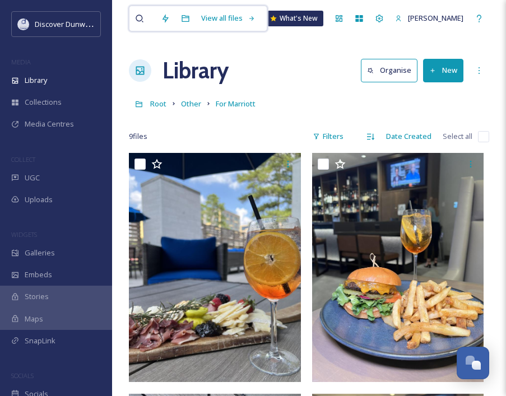
click at [156, 22] on input at bounding box center [160, 18] width 11 height 25
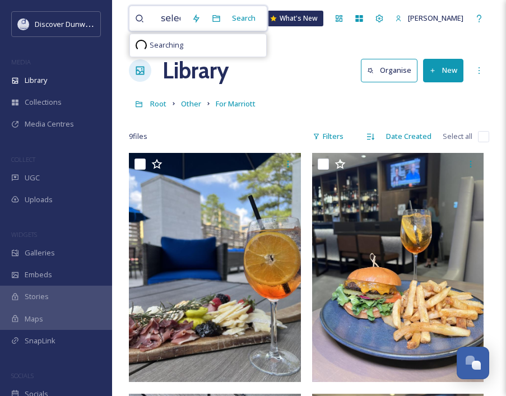
type input "selects"
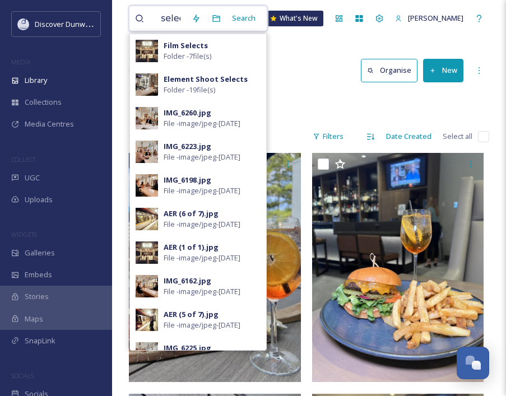
drag, startPoint x: 192, startPoint y: 20, endPoint x: 147, endPoint y: 18, distance: 44.9
click at [147, 18] on div "selects" at bounding box center [160, 18] width 51 height 25
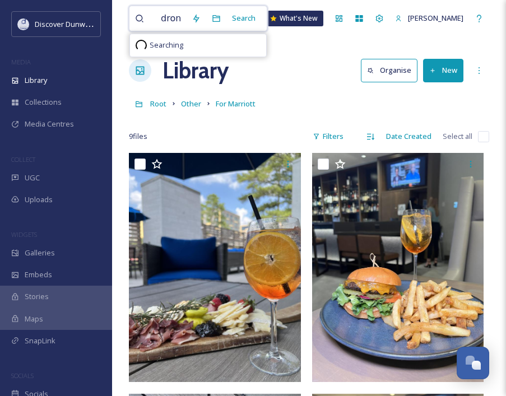
type input "drone video"
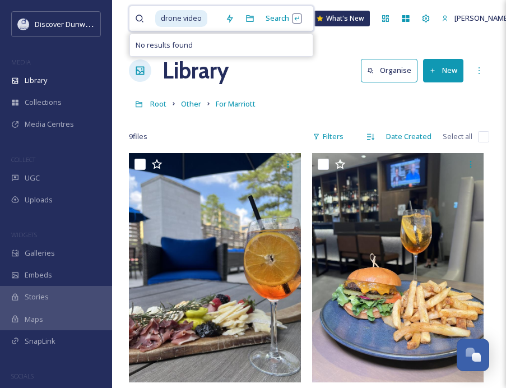
click at [196, 19] on span "drone video" at bounding box center [181, 18] width 52 height 16
click at [159, 22] on span "drone video" at bounding box center [181, 18] width 52 height 16
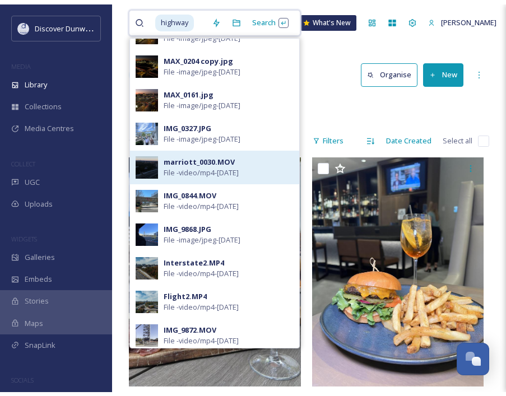
scroll to position [86, 0]
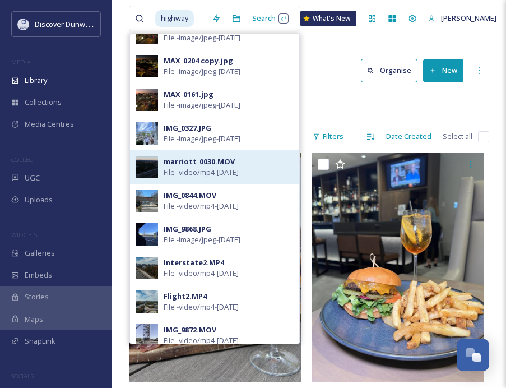
click at [221, 178] on div "marriott_0030.MOV File - video/mp4 - [DATE]" at bounding box center [214, 167] width 169 height 34
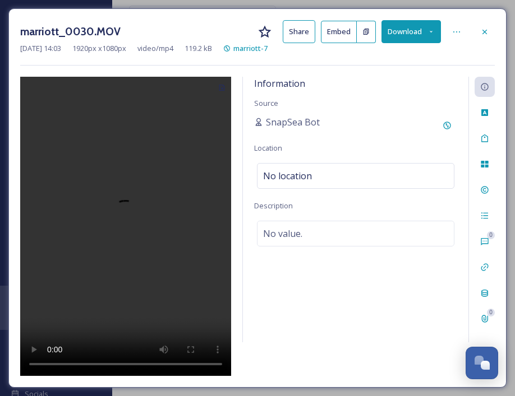
click at [410, 29] on button "Download" at bounding box center [410, 31] width 59 height 23
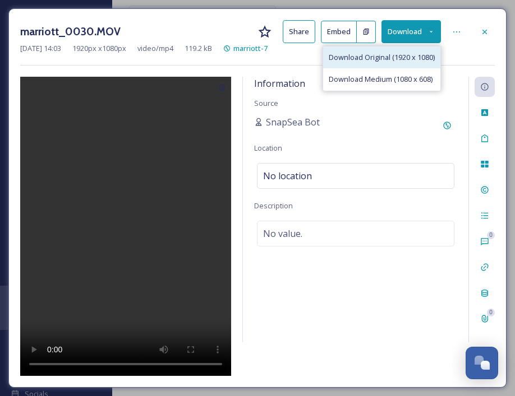
click at [403, 58] on span "Download Original (1920 x 1080)" at bounding box center [381, 57] width 106 height 11
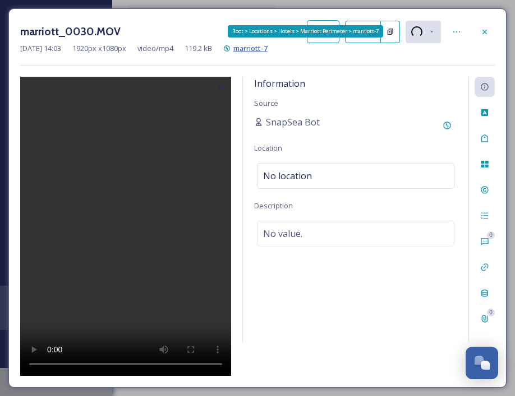
click at [267, 52] on span "marriott-7" at bounding box center [250, 48] width 34 height 10
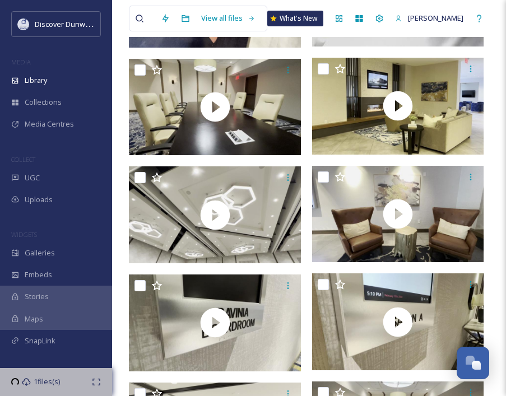
scroll to position [1141, 0]
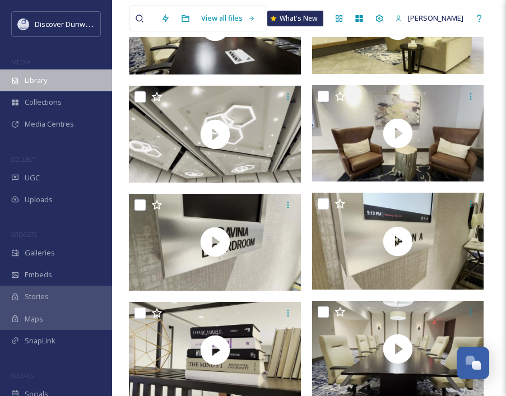
click at [44, 84] on span "Library" at bounding box center [36, 80] width 22 height 11
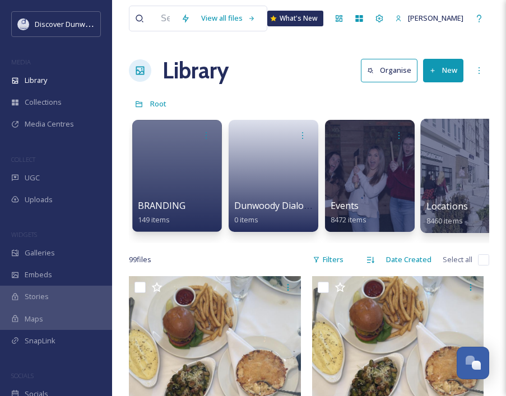
click at [448, 187] on div at bounding box center [465, 176] width 91 height 114
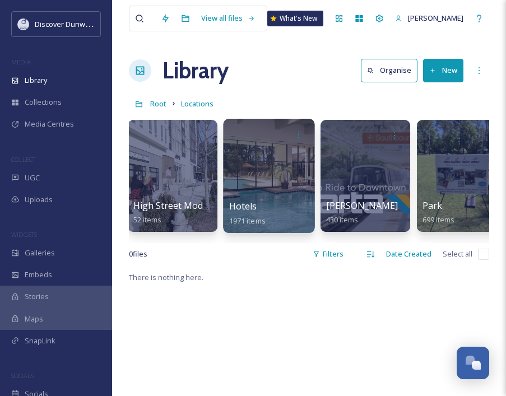
scroll to position [0, 871]
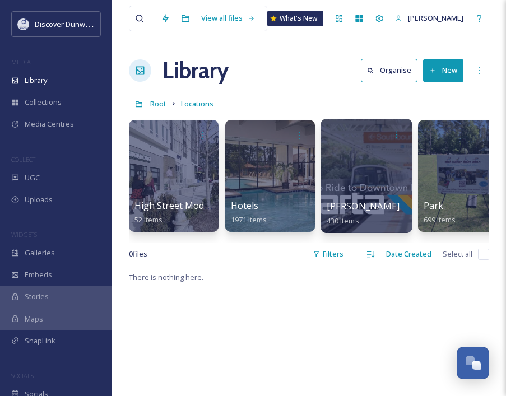
click at [375, 190] on div at bounding box center [366, 176] width 91 height 114
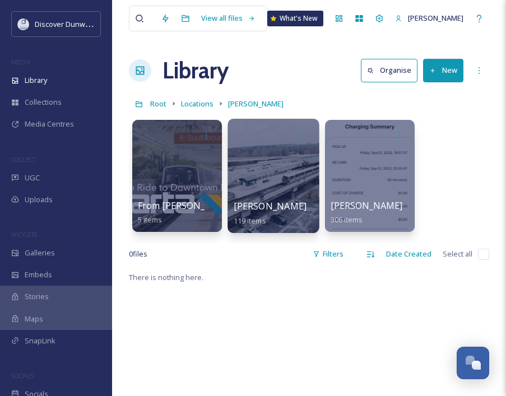
click at [261, 205] on span "[PERSON_NAME]" at bounding box center [270, 206] width 73 height 12
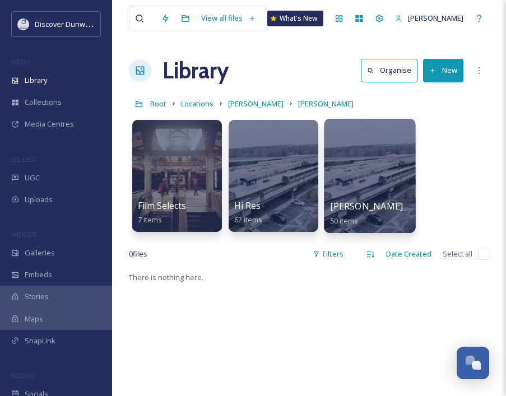
click at [367, 160] on div at bounding box center [369, 176] width 91 height 114
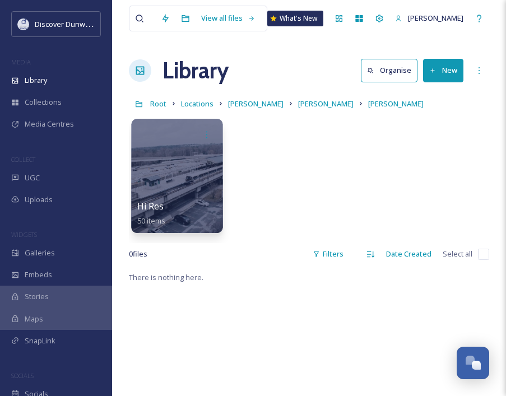
click at [166, 197] on div at bounding box center [176, 176] width 91 height 114
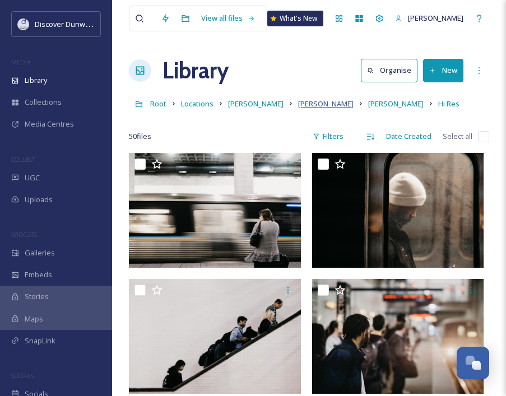
click at [298, 103] on span "[PERSON_NAME]" at bounding box center [325, 104] width 55 height 10
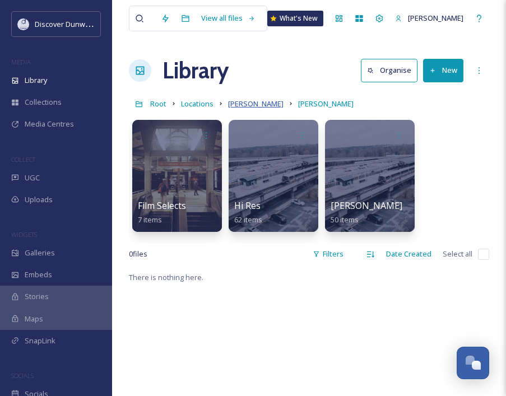
click at [245, 103] on span "[PERSON_NAME]" at bounding box center [255, 104] width 55 height 10
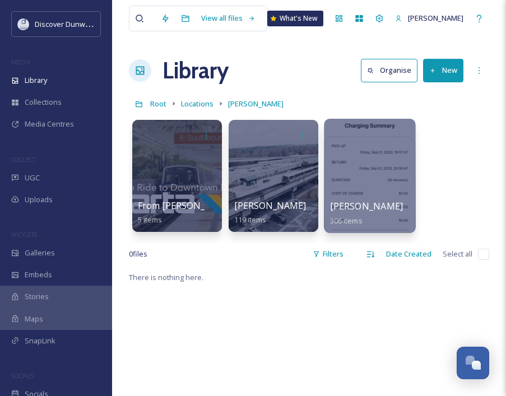
click at [348, 171] on div at bounding box center [369, 176] width 91 height 114
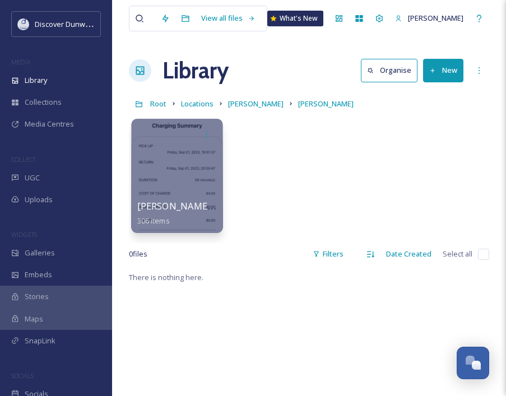
click at [203, 164] on div at bounding box center [176, 176] width 91 height 114
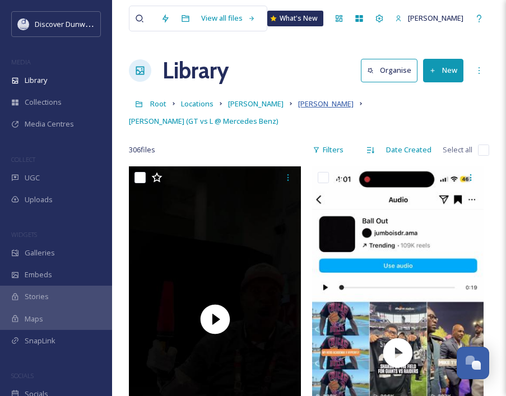
click at [298, 102] on span "[PERSON_NAME]" at bounding box center [325, 104] width 55 height 10
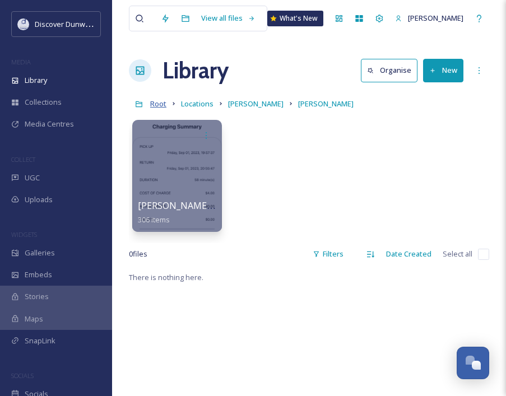
click at [159, 105] on span "Root" at bounding box center [158, 104] width 16 height 10
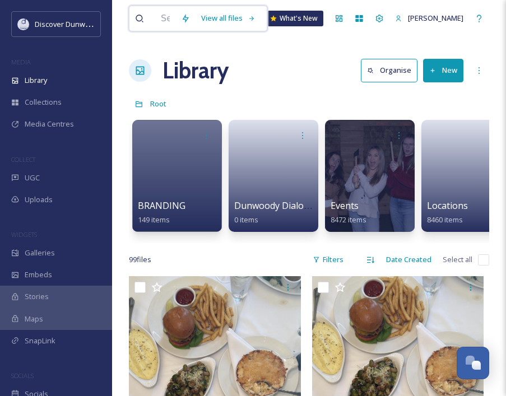
click at [163, 24] on input at bounding box center [165, 18] width 20 height 25
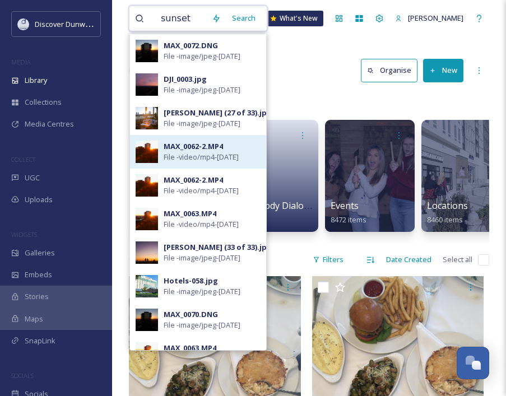
type input "sunset"
click at [202, 144] on div "MAX_0062-2.MP4" at bounding box center [193, 146] width 59 height 11
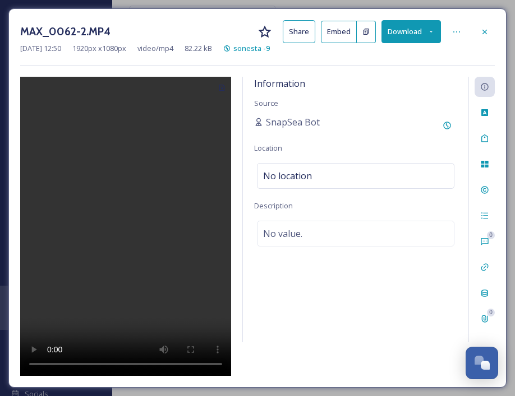
click at [420, 36] on button "Download" at bounding box center [410, 31] width 59 height 23
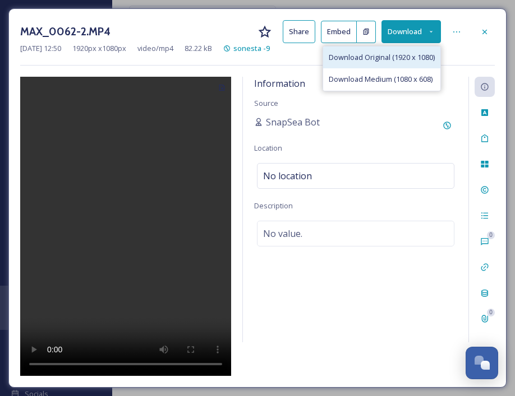
click at [409, 54] on span "Download Original (1920 x 1080)" at bounding box center [381, 57] width 106 height 11
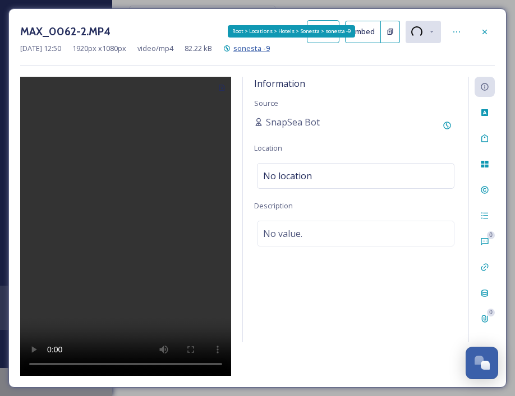
click at [270, 49] on span "sonesta -9" at bounding box center [251, 48] width 36 height 10
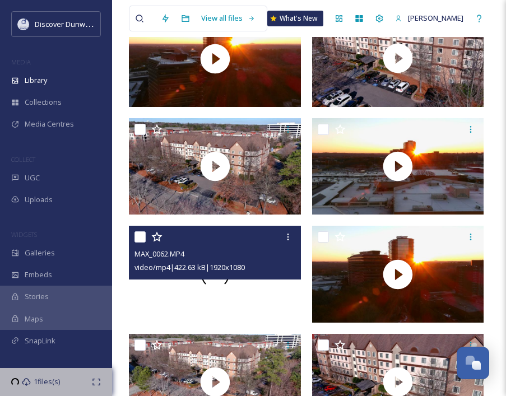
scroll to position [175, 0]
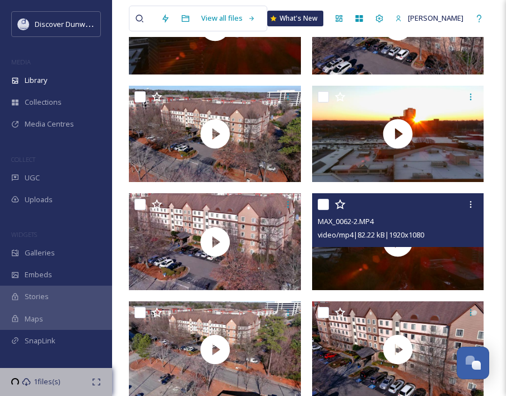
click at [325, 203] on input "checkbox" at bounding box center [323, 204] width 11 height 11
checkbox input "true"
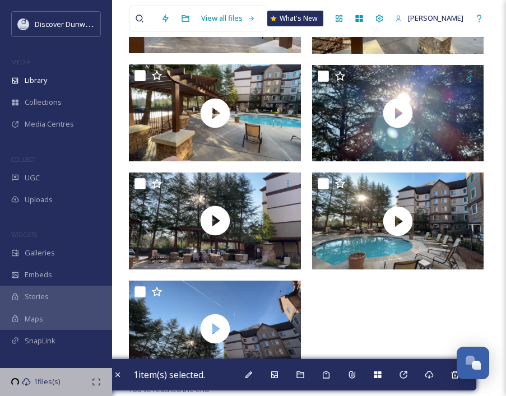
scroll to position [4768, 0]
click at [437, 373] on div "Download" at bounding box center [429, 375] width 20 height 20
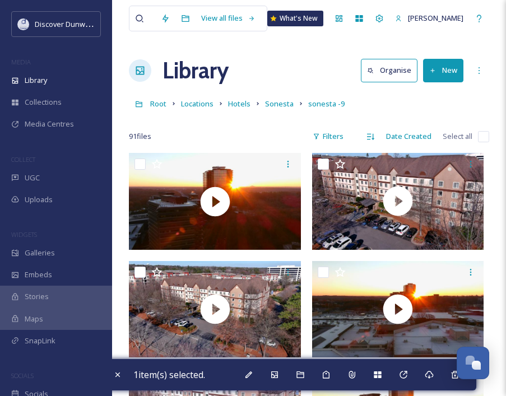
scroll to position [0, 0]
click at [242, 104] on span "Hotels" at bounding box center [239, 104] width 22 height 10
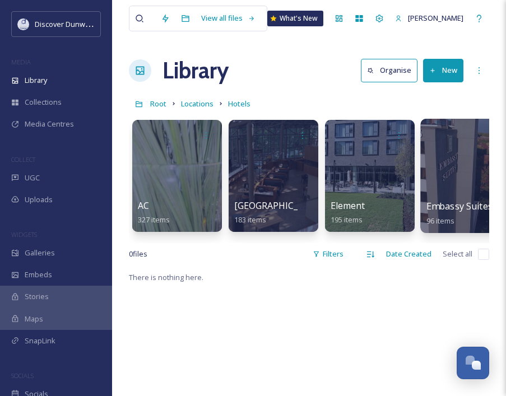
click at [459, 163] on div at bounding box center [465, 176] width 91 height 114
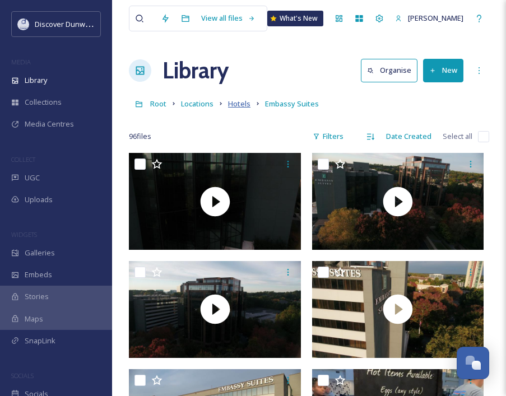
click at [242, 103] on span "Hotels" at bounding box center [239, 104] width 22 height 10
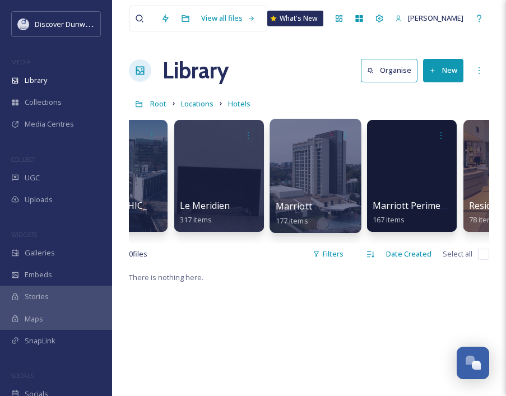
scroll to position [0, 535]
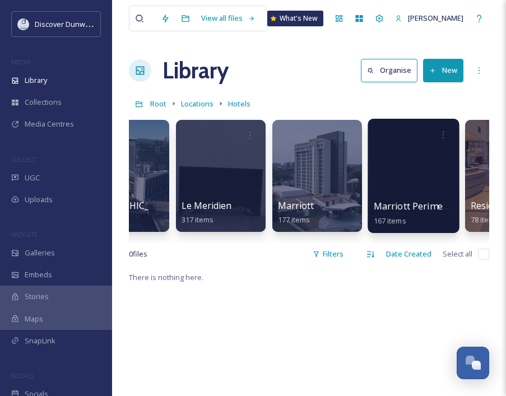
click at [435, 196] on div at bounding box center [413, 176] width 91 height 114
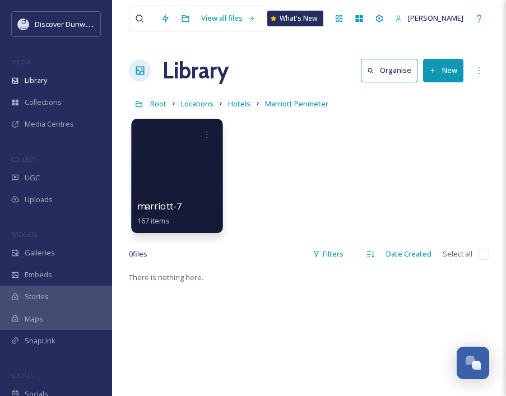
click at [177, 193] on div at bounding box center [176, 176] width 91 height 114
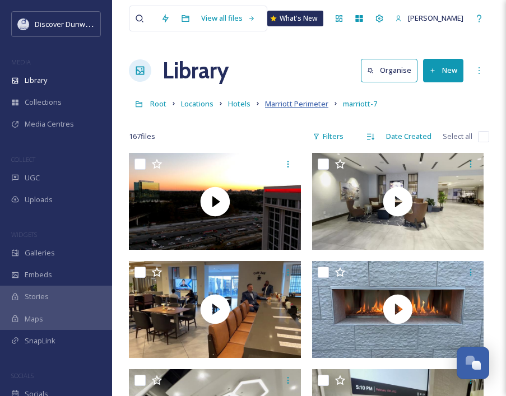
click at [307, 104] on span "Marriott Perimeter" at bounding box center [296, 104] width 63 height 10
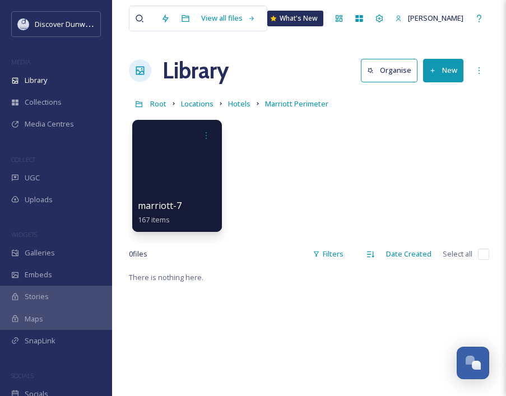
click at [241, 106] on span "Hotels" at bounding box center [239, 104] width 22 height 10
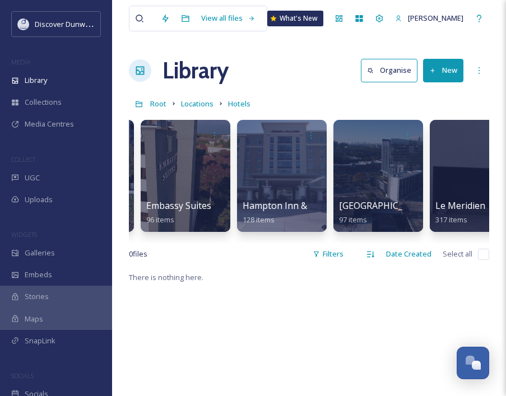
scroll to position [0, 280]
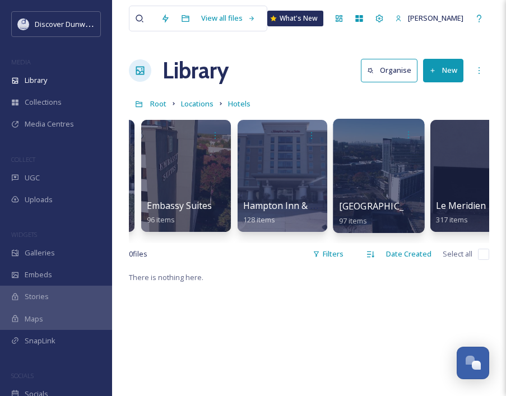
click at [370, 167] on div at bounding box center [378, 176] width 91 height 114
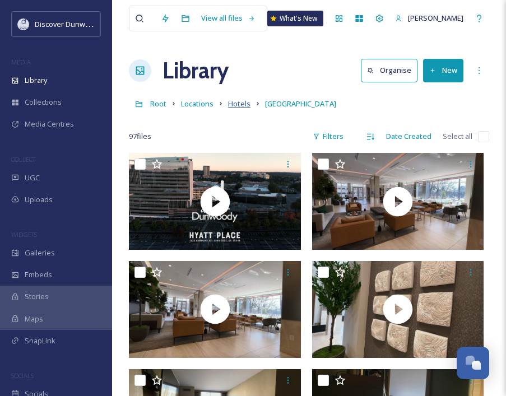
click at [237, 106] on span "Hotels" at bounding box center [239, 104] width 22 height 10
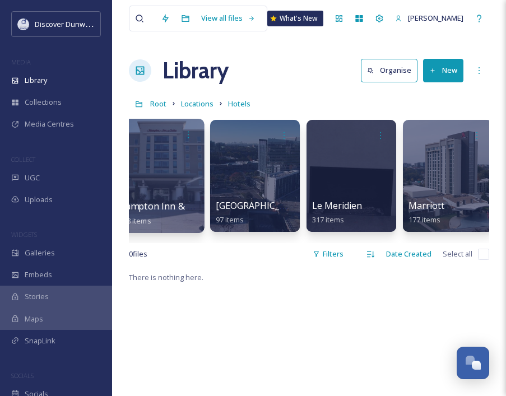
scroll to position [0, 402]
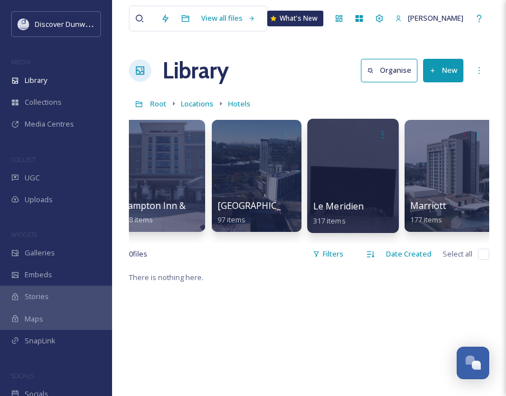
click at [341, 177] on div at bounding box center [352, 176] width 91 height 114
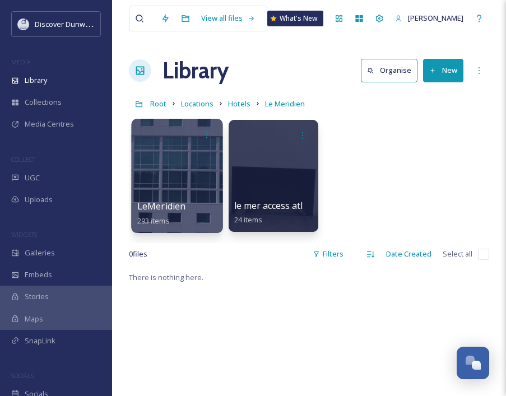
click at [160, 184] on div at bounding box center [176, 176] width 91 height 114
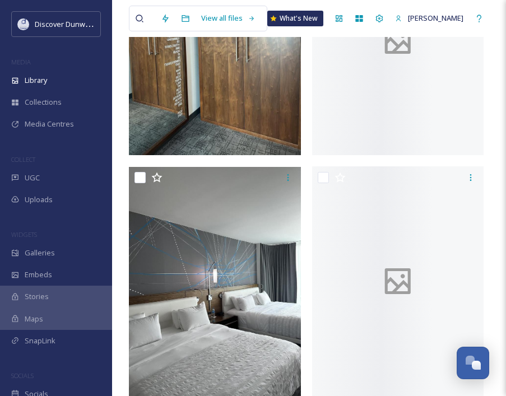
scroll to position [3219, 0]
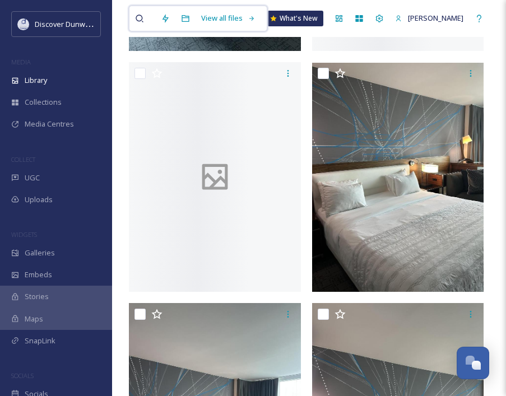
click at [154, 20] on div at bounding box center [145, 18] width 20 height 25
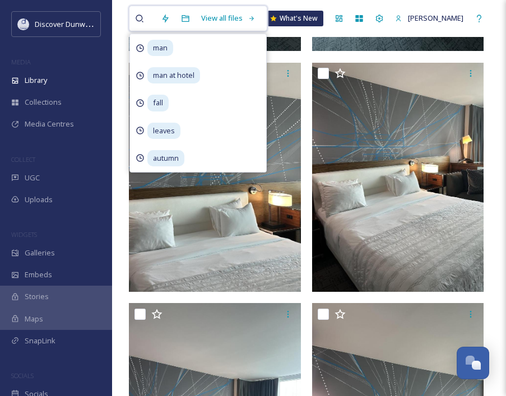
click at [158, 19] on input at bounding box center [160, 18] width 11 height 25
click at [159, 20] on input at bounding box center [160, 18] width 11 height 25
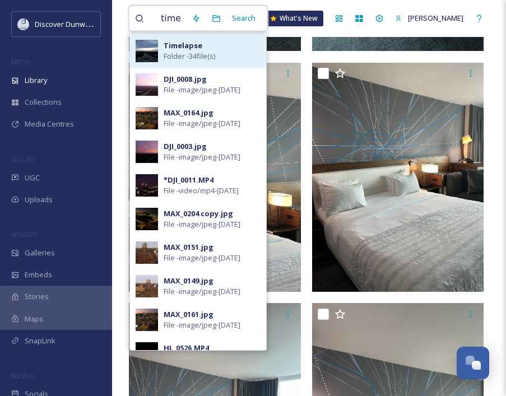
type input "timelapse"
click at [168, 61] on span "Folder - 34 file(s)" at bounding box center [190, 56] width 52 height 11
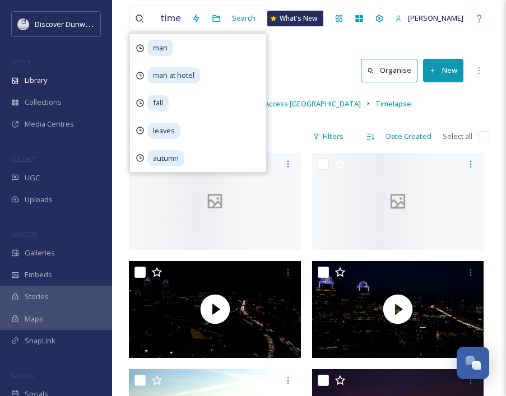
click at [303, 65] on div "Library Organise New" at bounding box center [309, 71] width 360 height 34
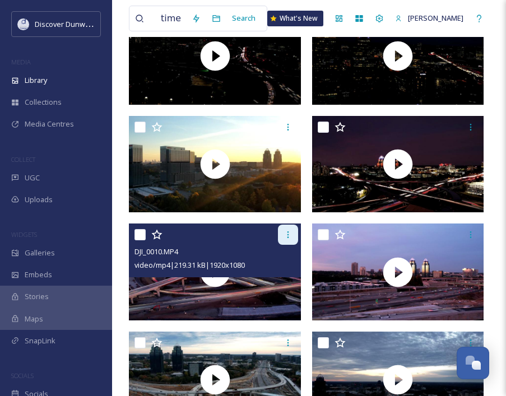
scroll to position [278, 0]
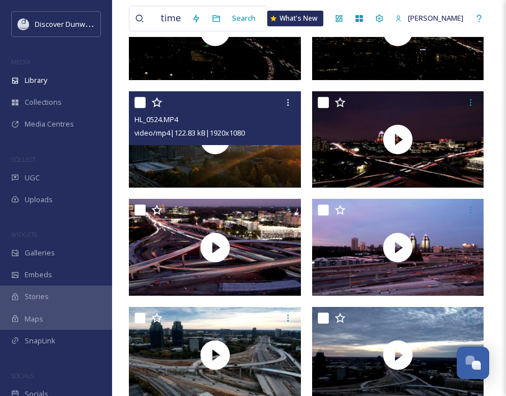
click at [141, 99] on input "checkbox" at bounding box center [140, 102] width 11 height 11
checkbox input "true"
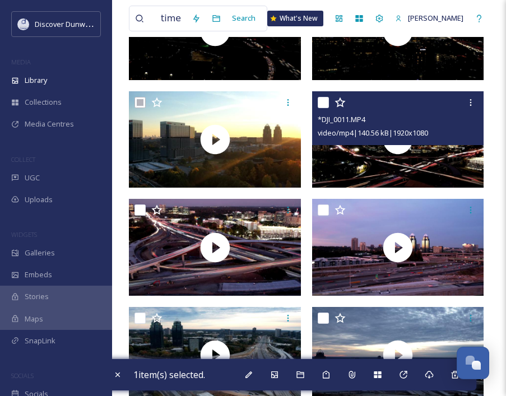
click at [322, 103] on input "checkbox" at bounding box center [323, 102] width 11 height 11
checkbox input "true"
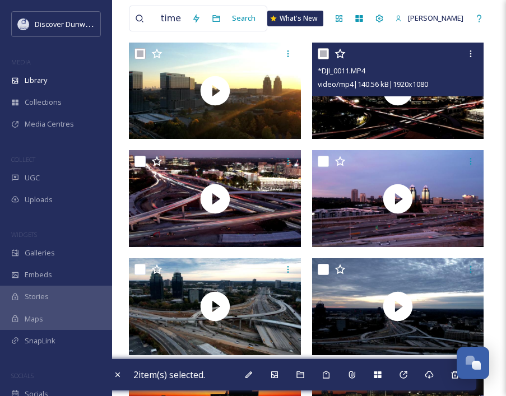
scroll to position [332, 0]
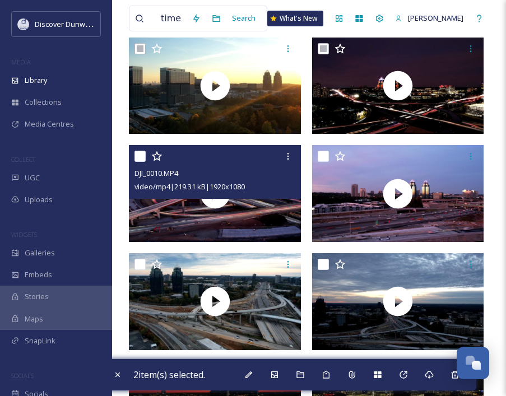
click at [138, 160] on input "checkbox" at bounding box center [140, 156] width 11 height 11
checkbox input "true"
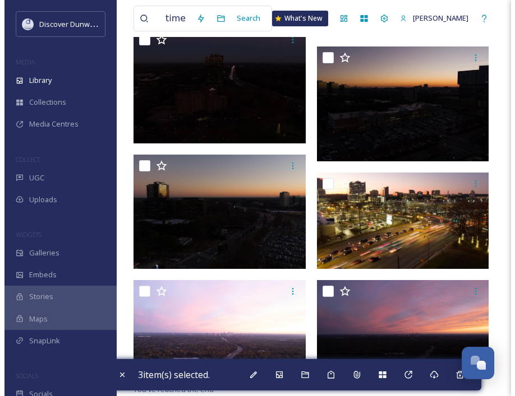
scroll to position [1780, 0]
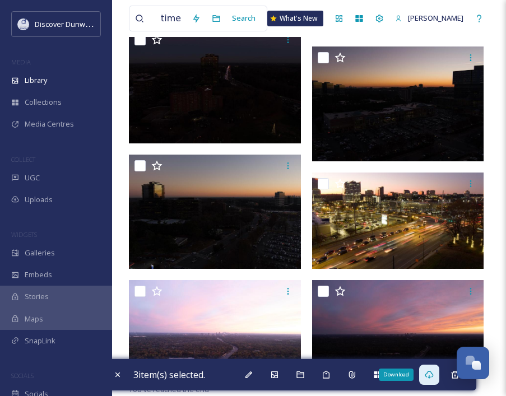
click at [434, 367] on div "Download" at bounding box center [429, 375] width 20 height 20
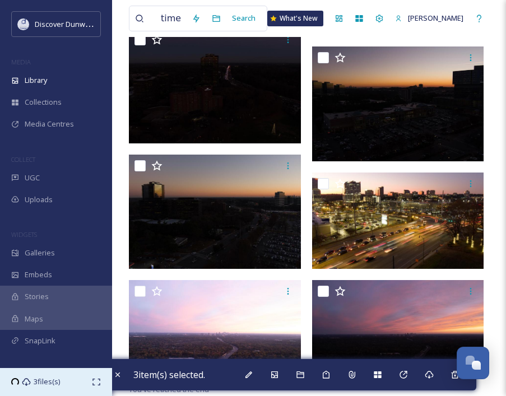
click at [30, 388] on div "3 files(s)" at bounding box center [56, 382] width 112 height 28
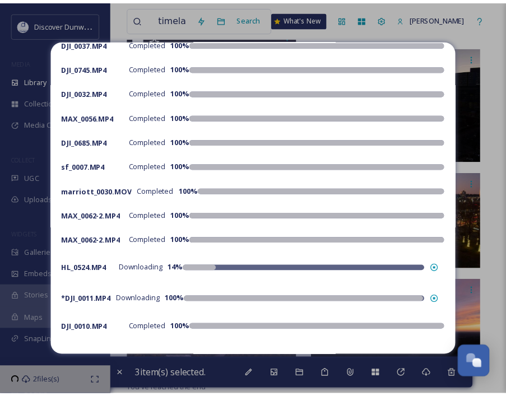
scroll to position [95, 0]
